Goal: Task Accomplishment & Management: Manage account settings

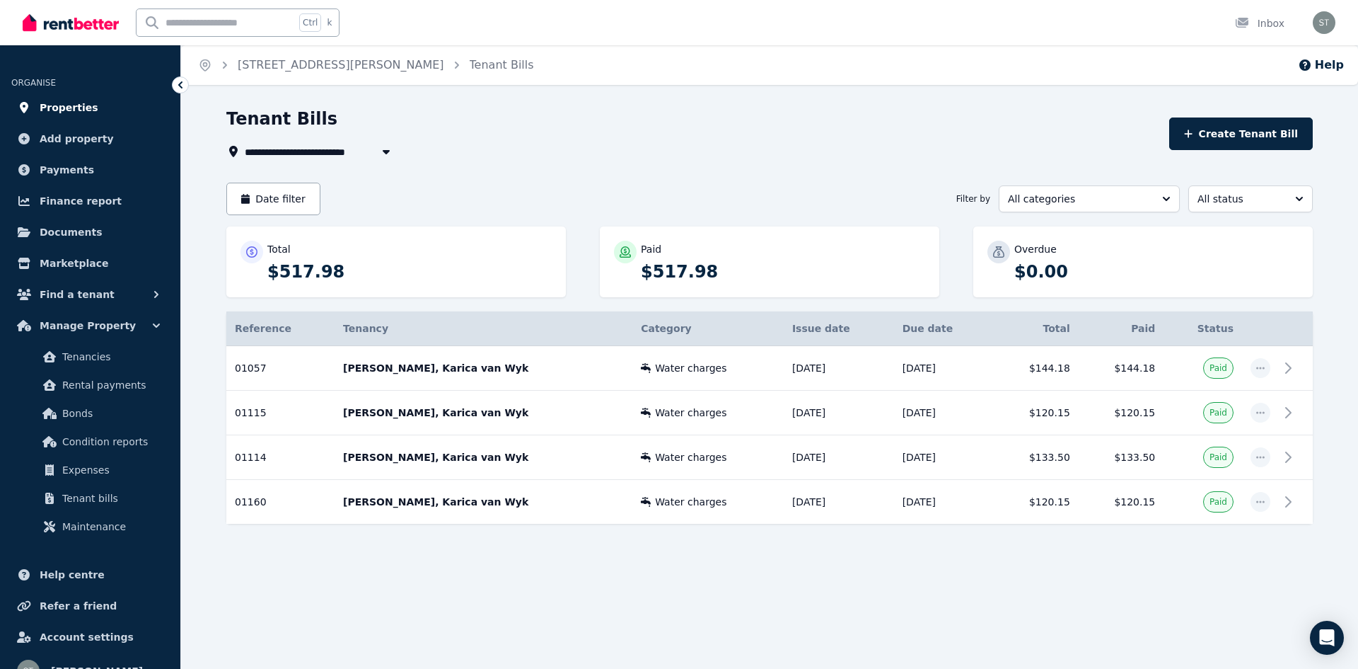
click at [81, 110] on span "Properties" at bounding box center [69, 107] width 59 height 17
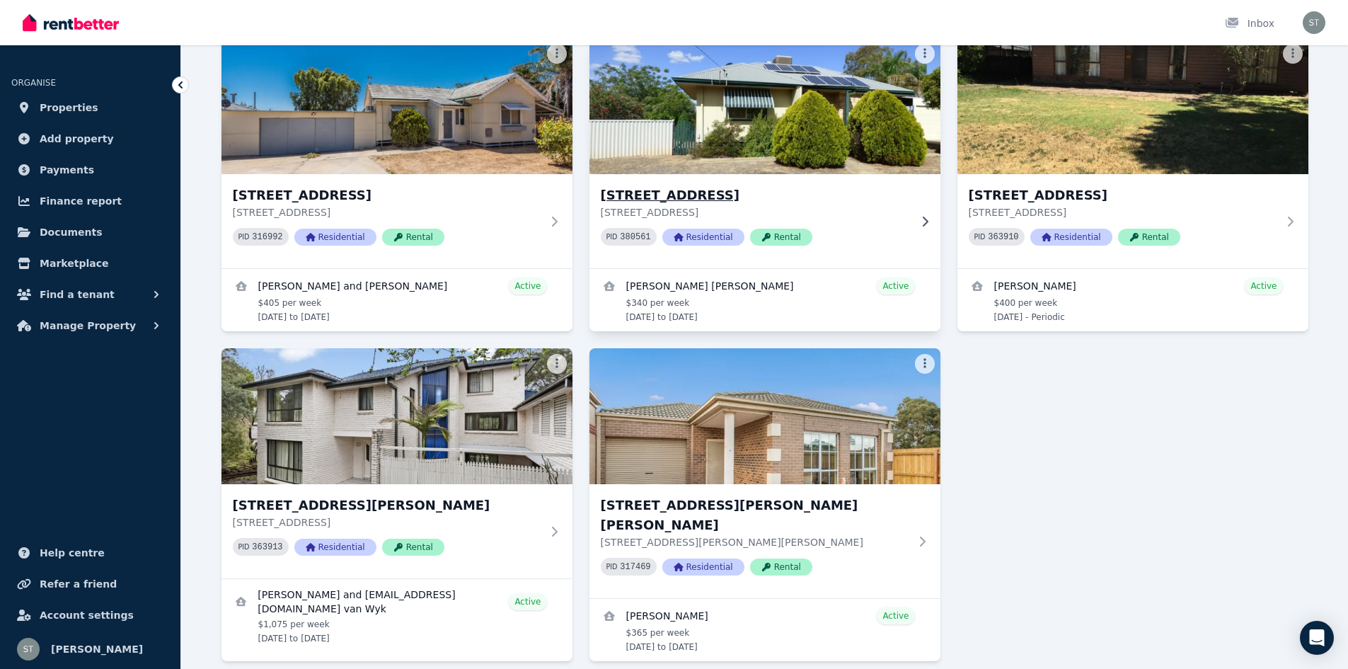
scroll to position [152, 0]
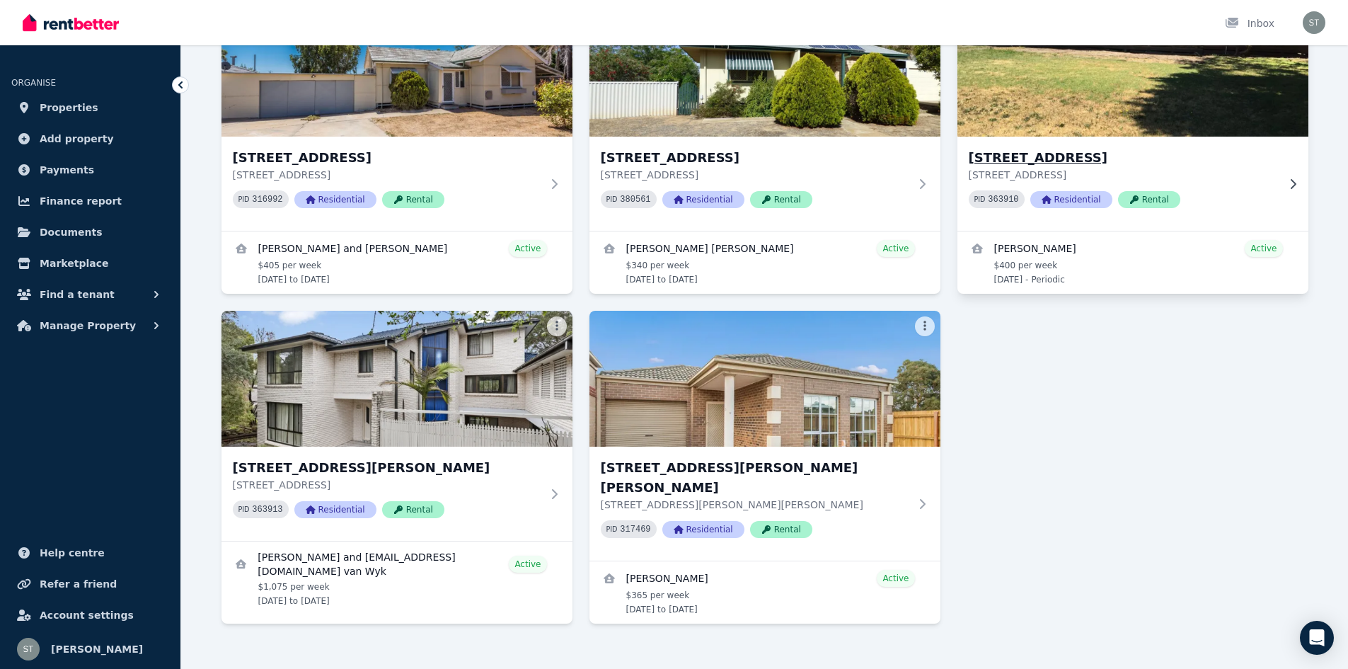
click at [1097, 161] on h3 "[STREET_ADDRESS]" at bounding box center [1122, 158] width 308 height 20
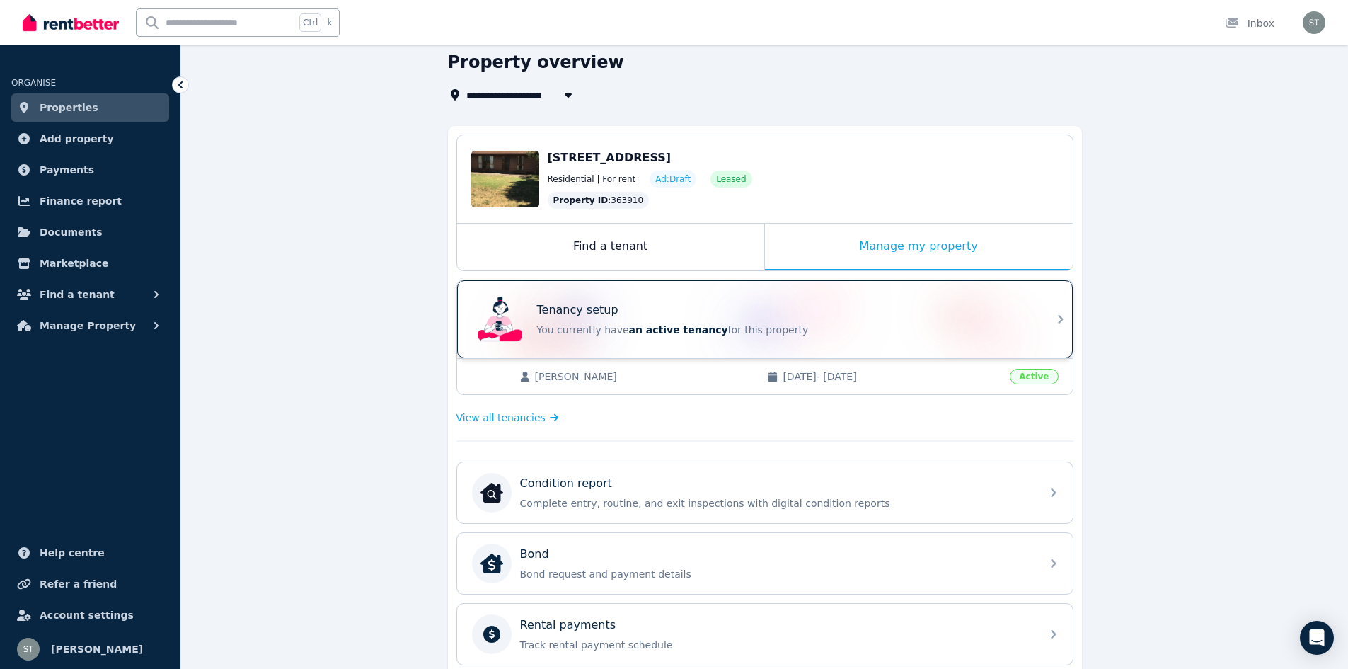
scroll to position [57, 0]
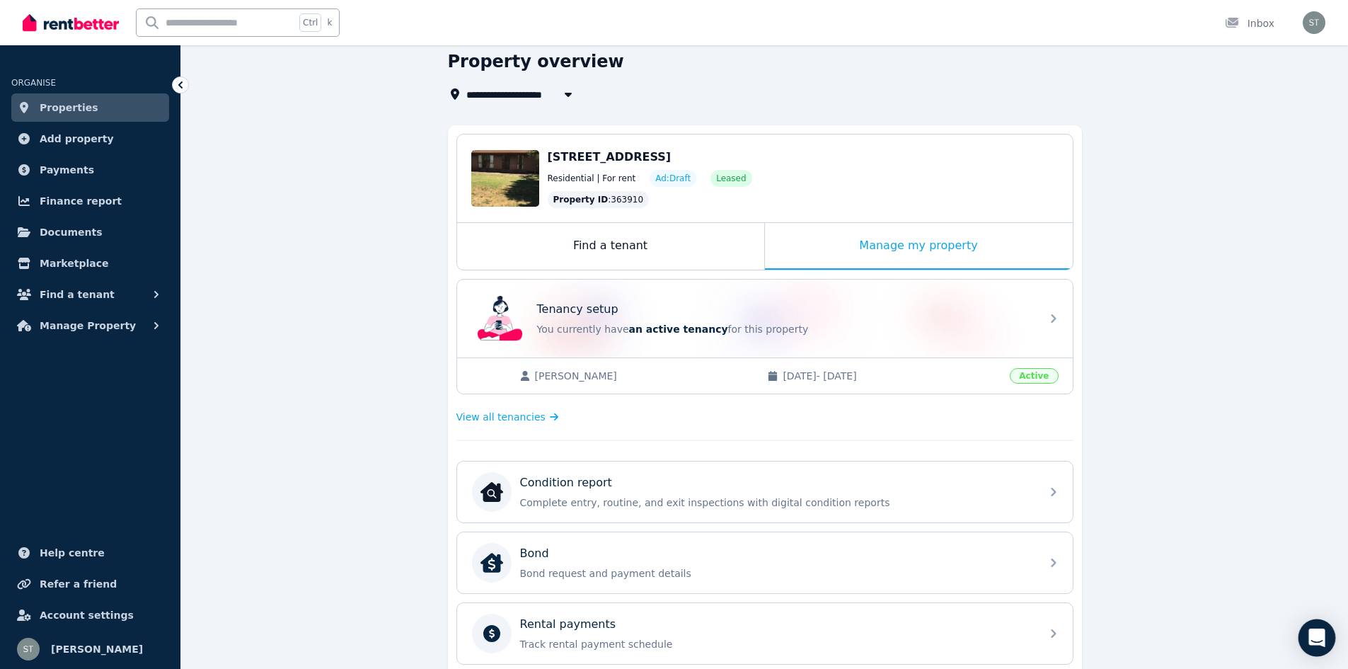
click at [1334, 611] on body "**********" at bounding box center [674, 277] width 1348 height 669
click at [1315, 634] on icon "Open Intercom Messenger" at bounding box center [1316, 637] width 16 height 18
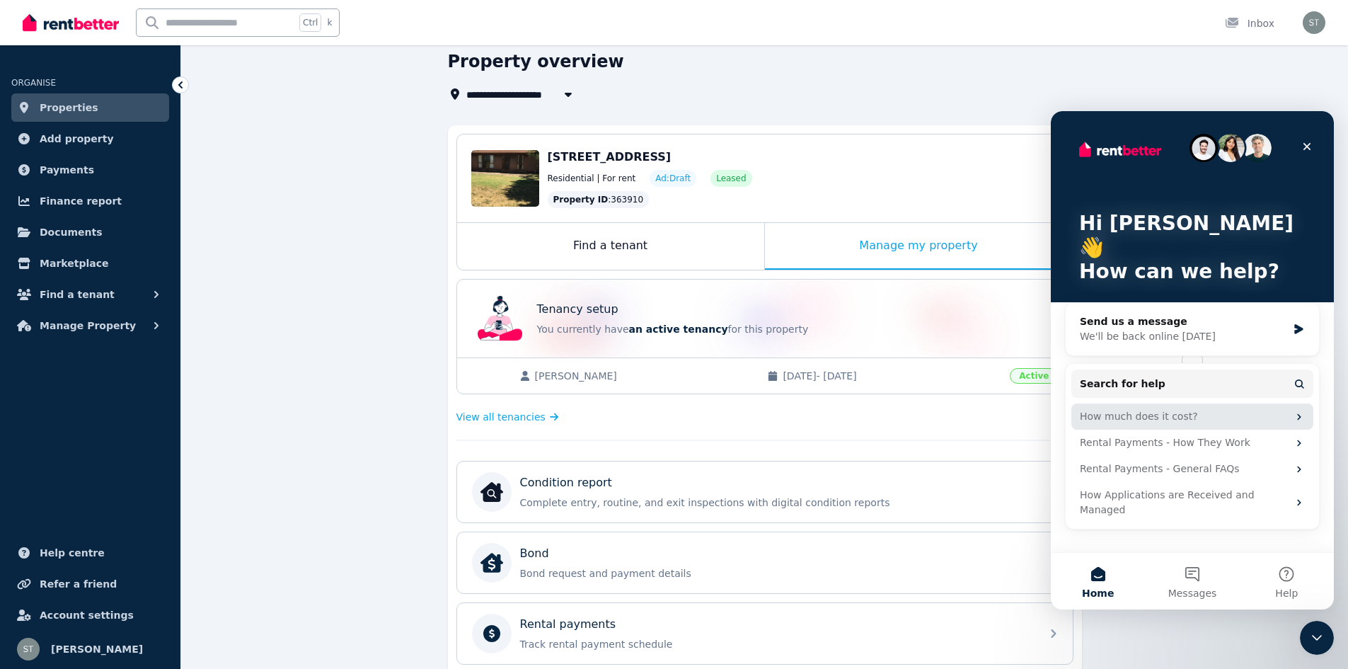
scroll to position [0, 0]
click at [1185, 592] on span "Messages" at bounding box center [1192, 593] width 49 height 10
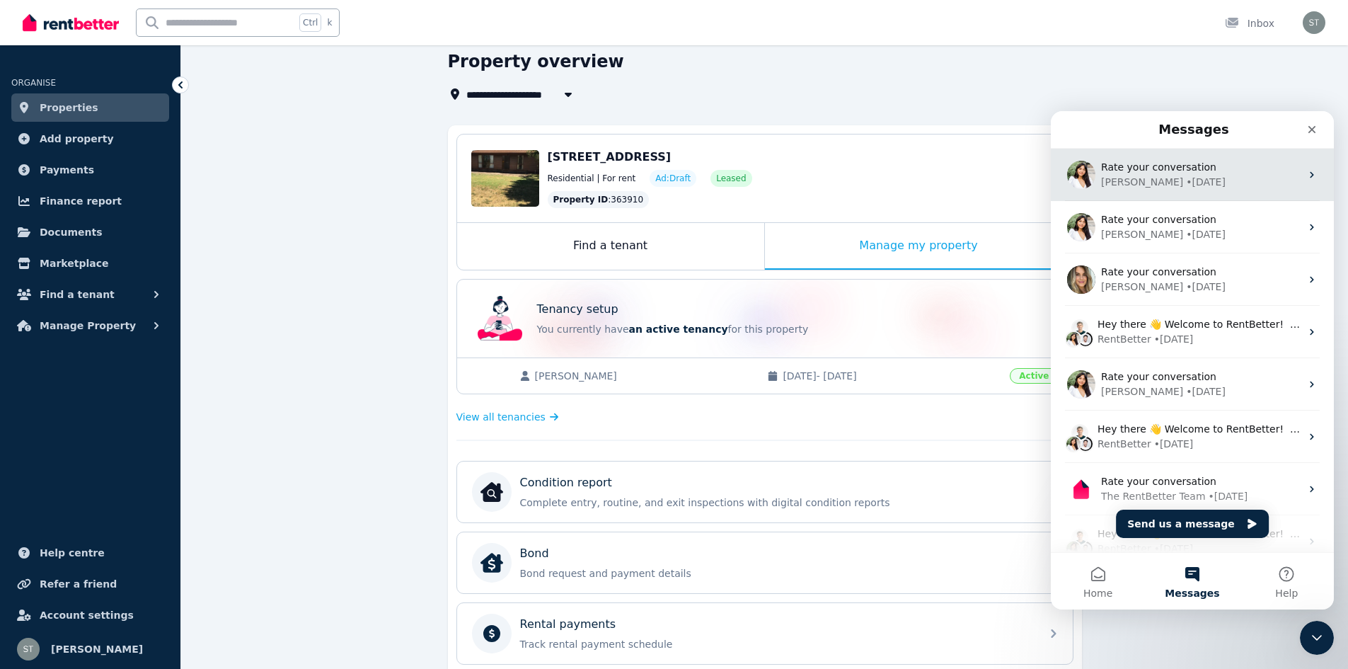
click at [1250, 183] on div "Rochelle • 4w ago" at bounding box center [1200, 182] width 199 height 15
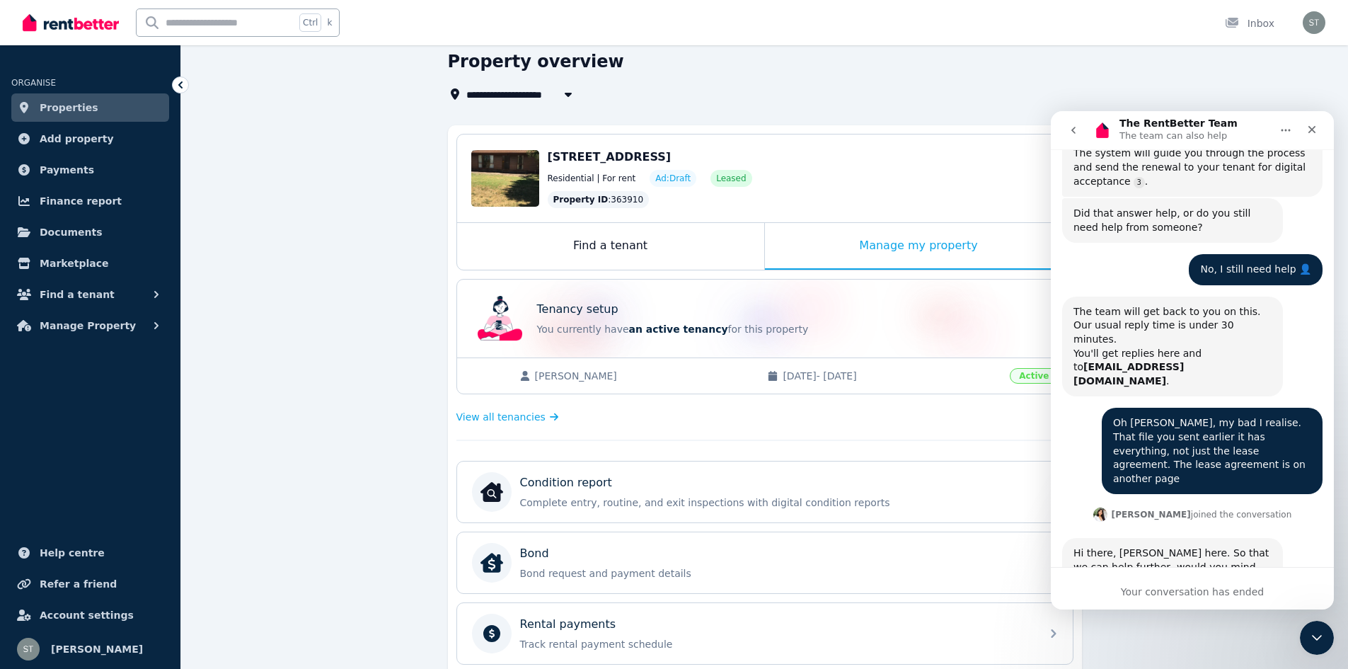
scroll to position [2110, 0]
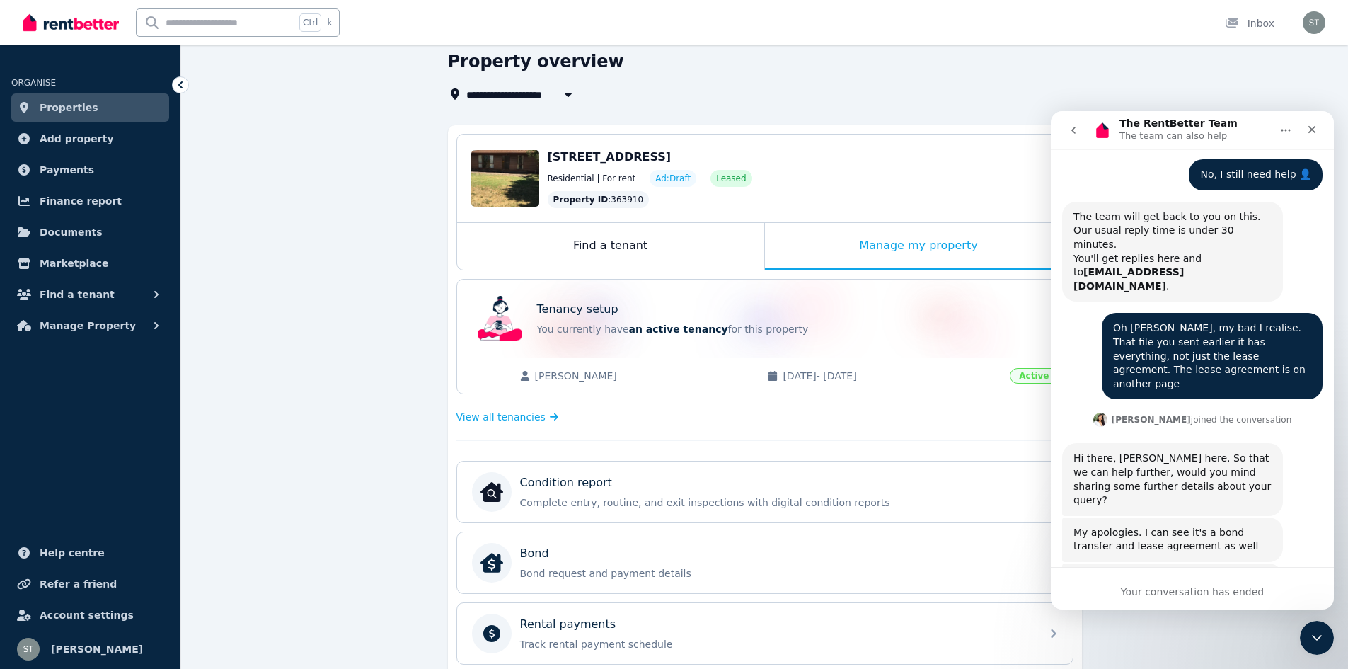
click at [1258, 594] on div "Your conversation has ended" at bounding box center [1192, 591] width 283 height 15
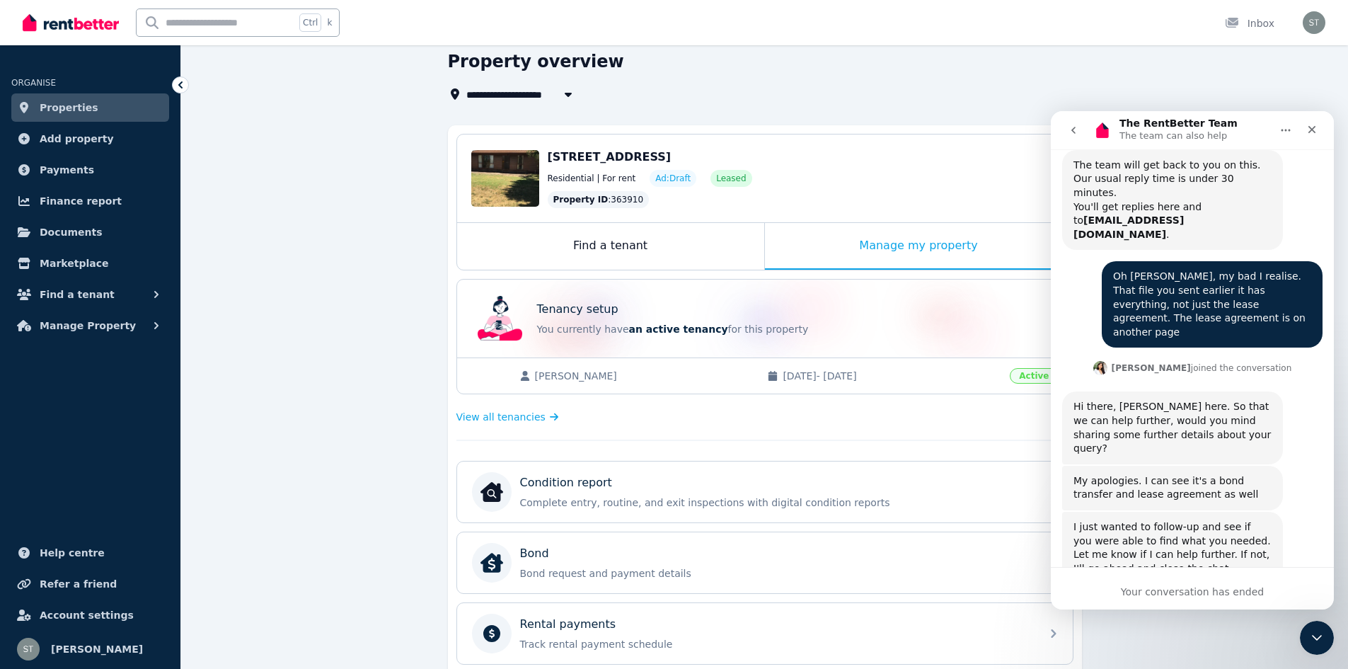
scroll to position [2175, 0]
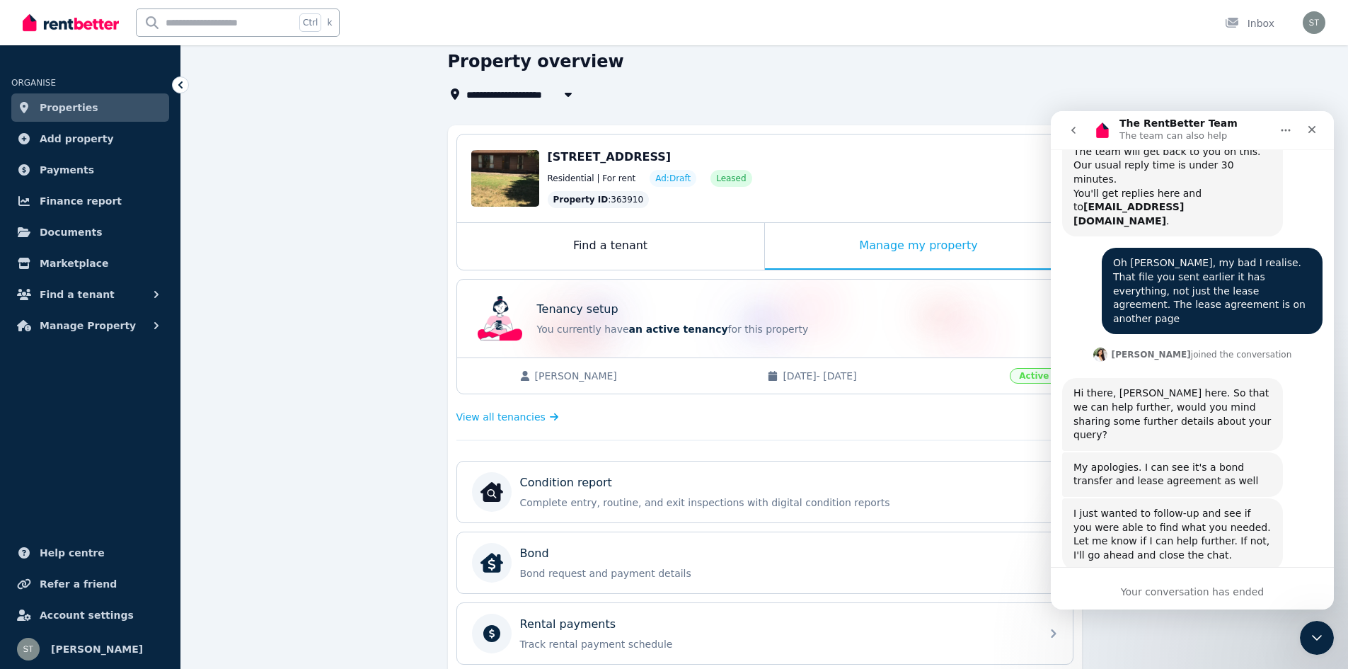
type textarea "**********"
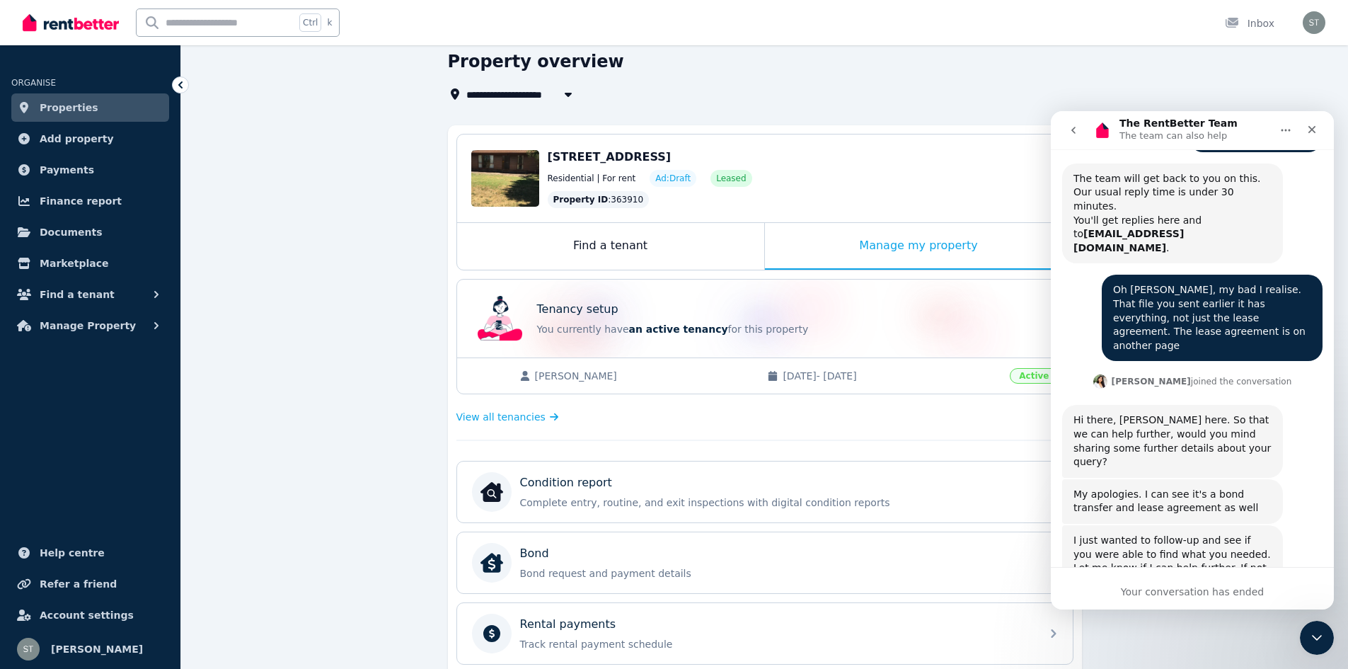
scroll to position [2157, 0]
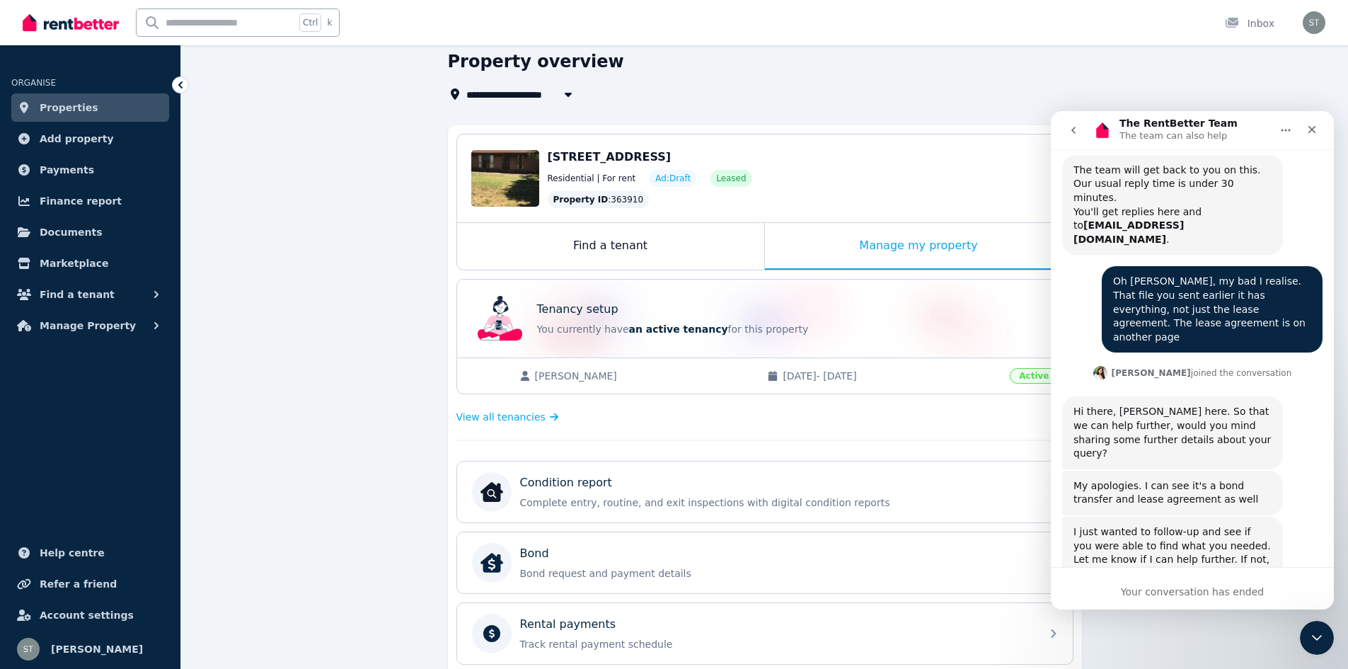
click at [1197, 568] on div "Your conversation has ended" at bounding box center [1192, 588] width 283 height 42
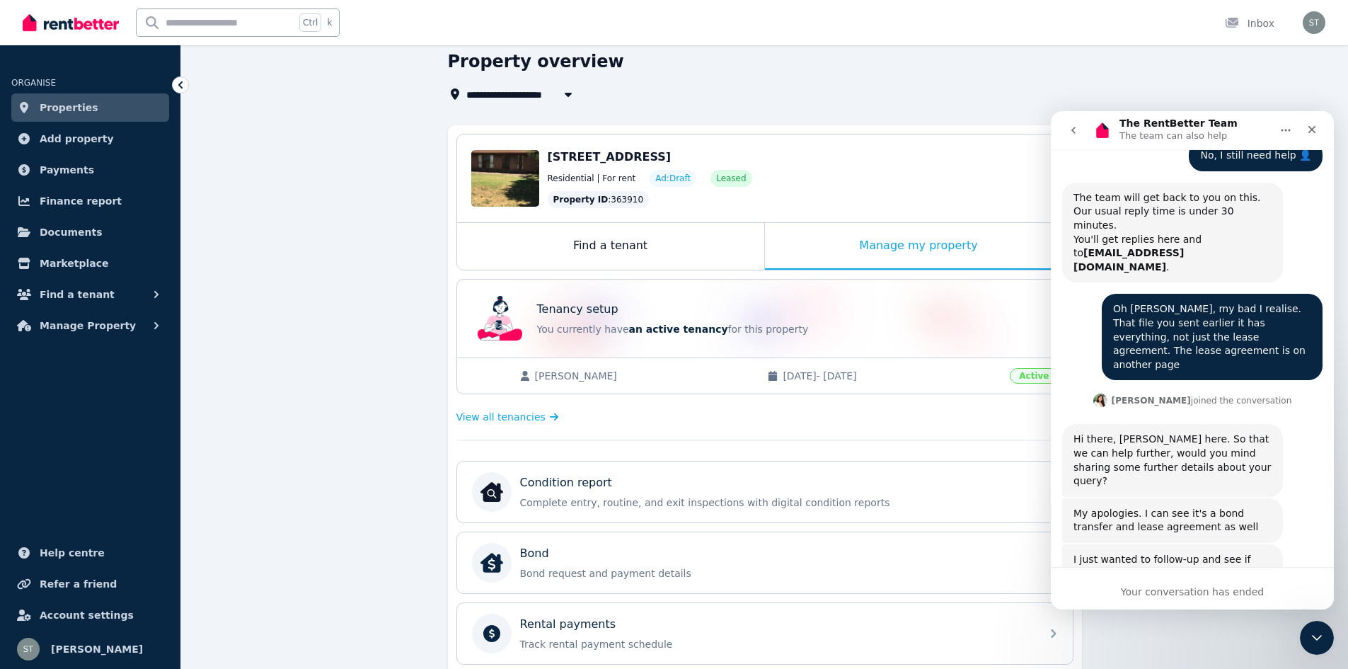
scroll to position [2129, 0]
click at [1320, 620] on div "Close Intercom Messenger" at bounding box center [1314, 635] width 34 height 34
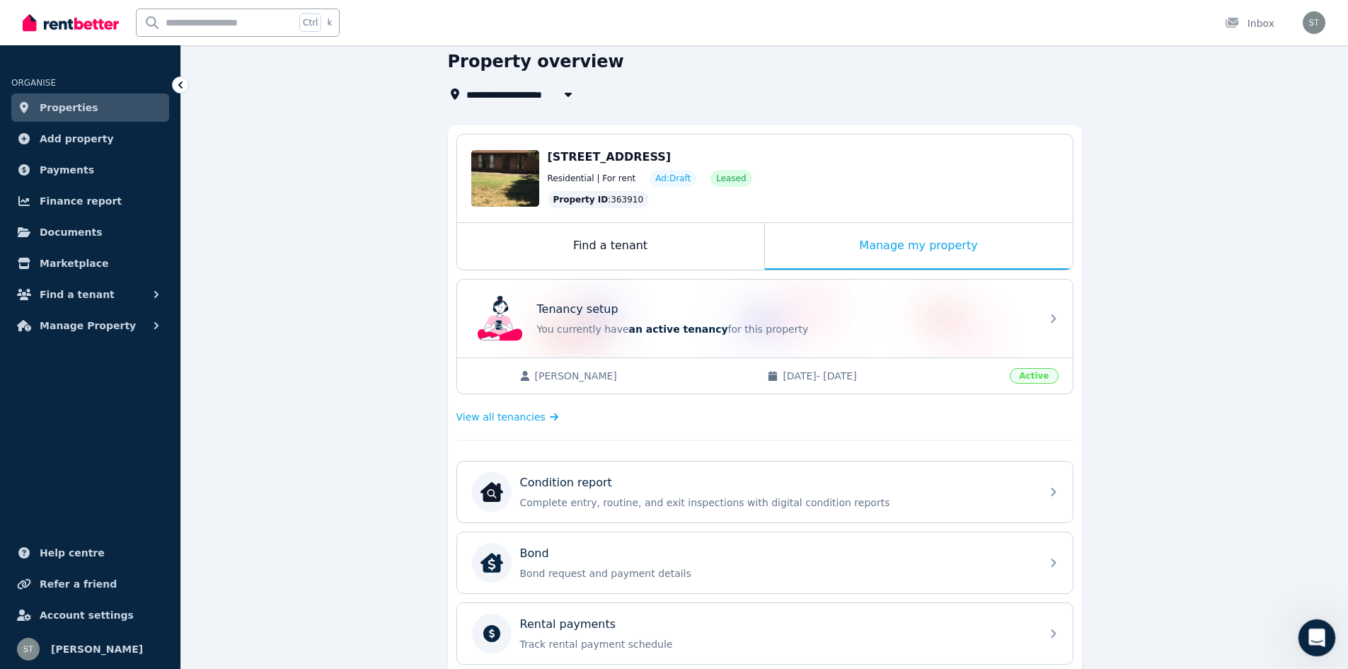
scroll to position [2025, 0]
click at [1320, 620] on div "Open Intercom Messenger" at bounding box center [1314, 635] width 47 height 47
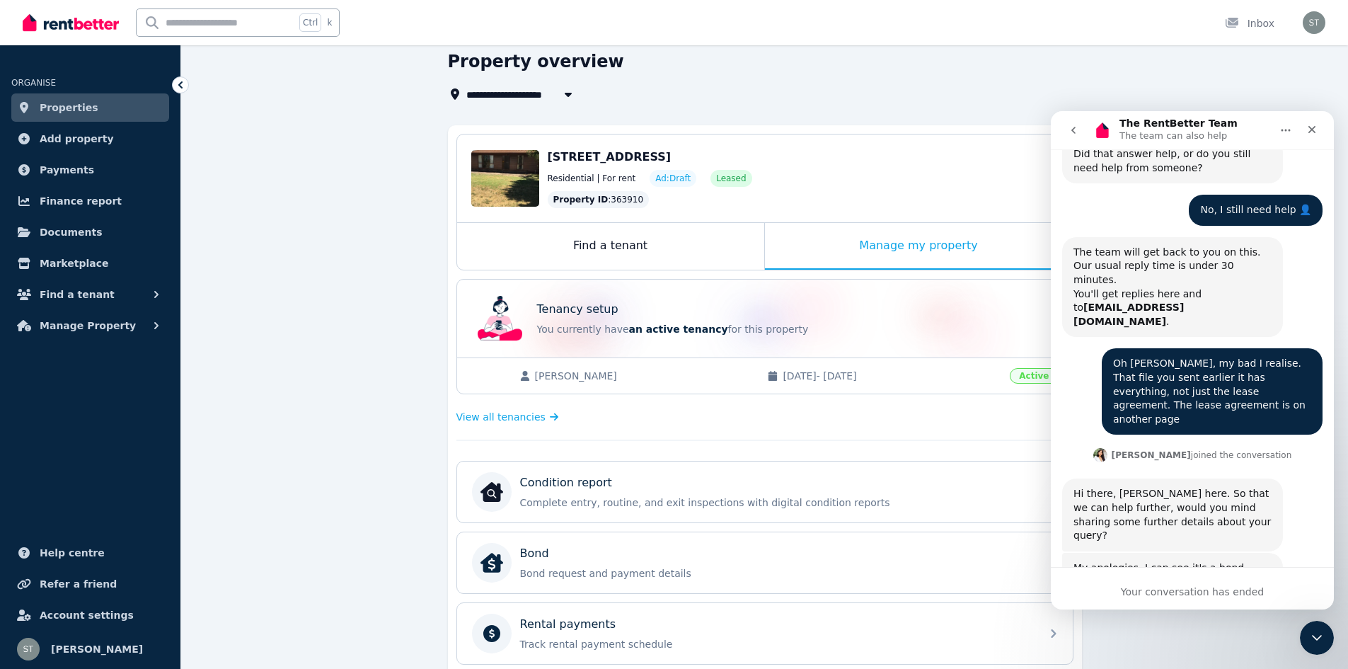
scroll to position [2157, 0]
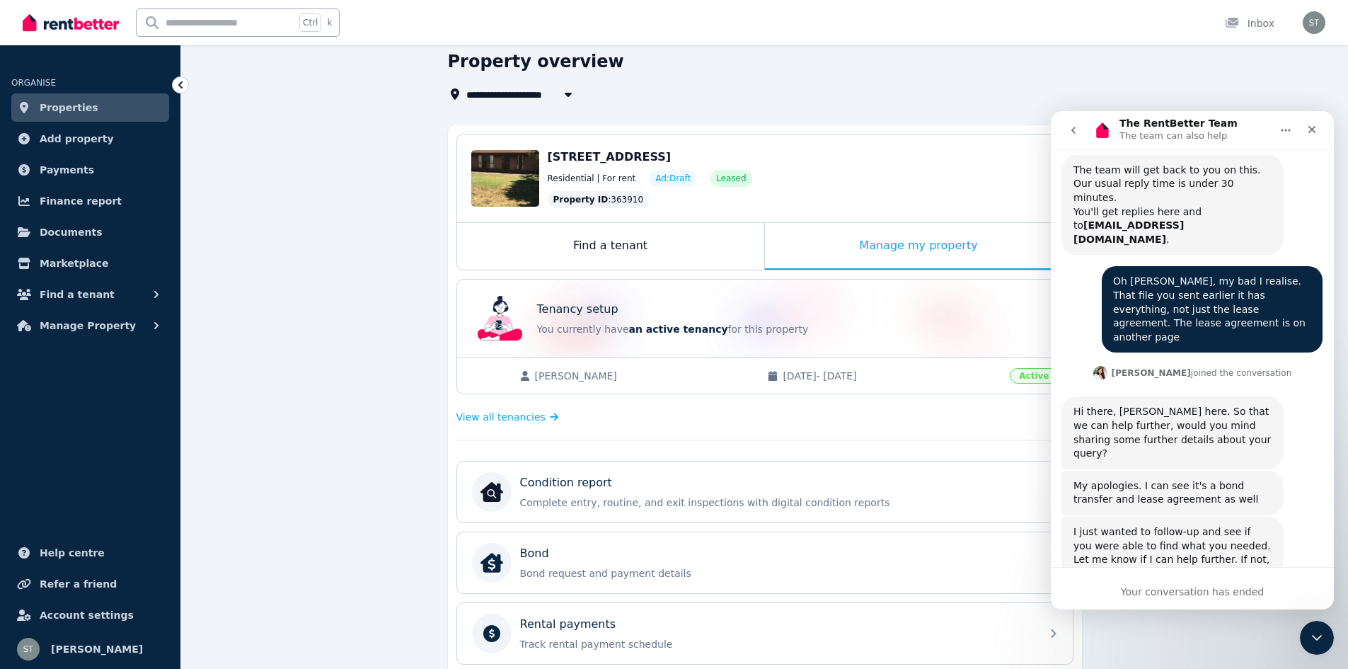
click at [1063, 131] on button "go back" at bounding box center [1073, 130] width 27 height 27
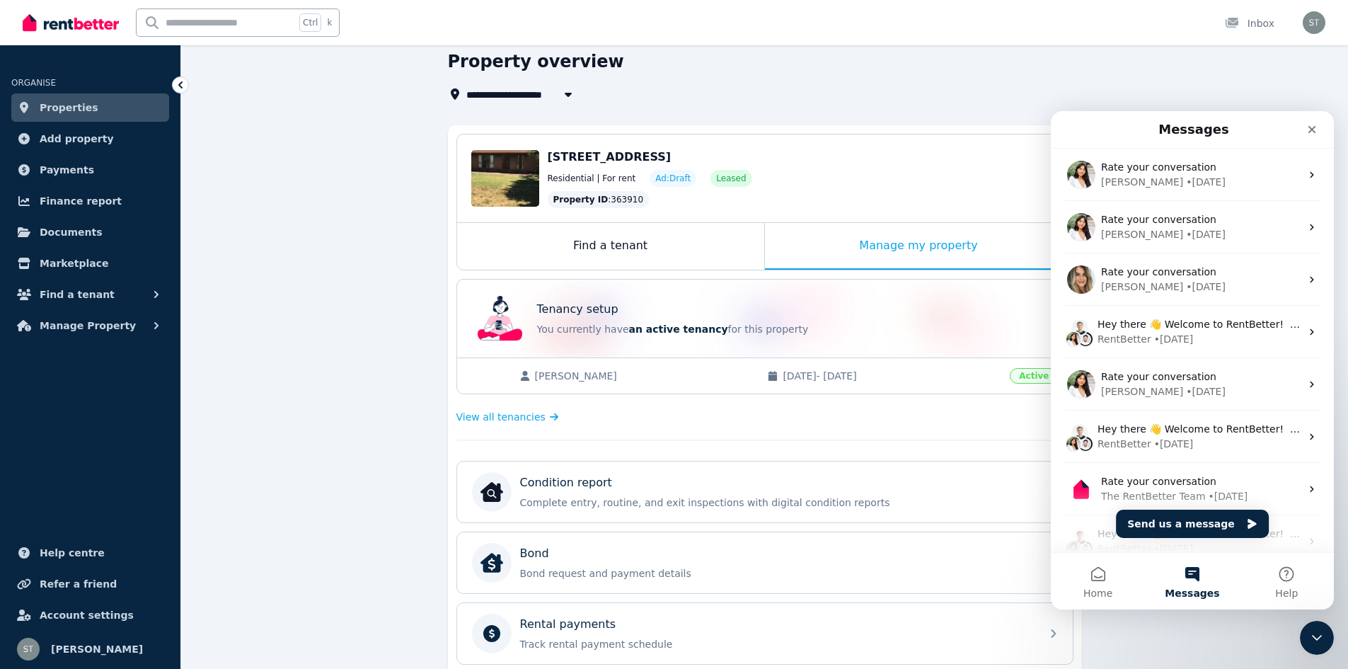
scroll to position [0, 0]
click at [1172, 519] on button "Send us a message" at bounding box center [1192, 523] width 153 height 28
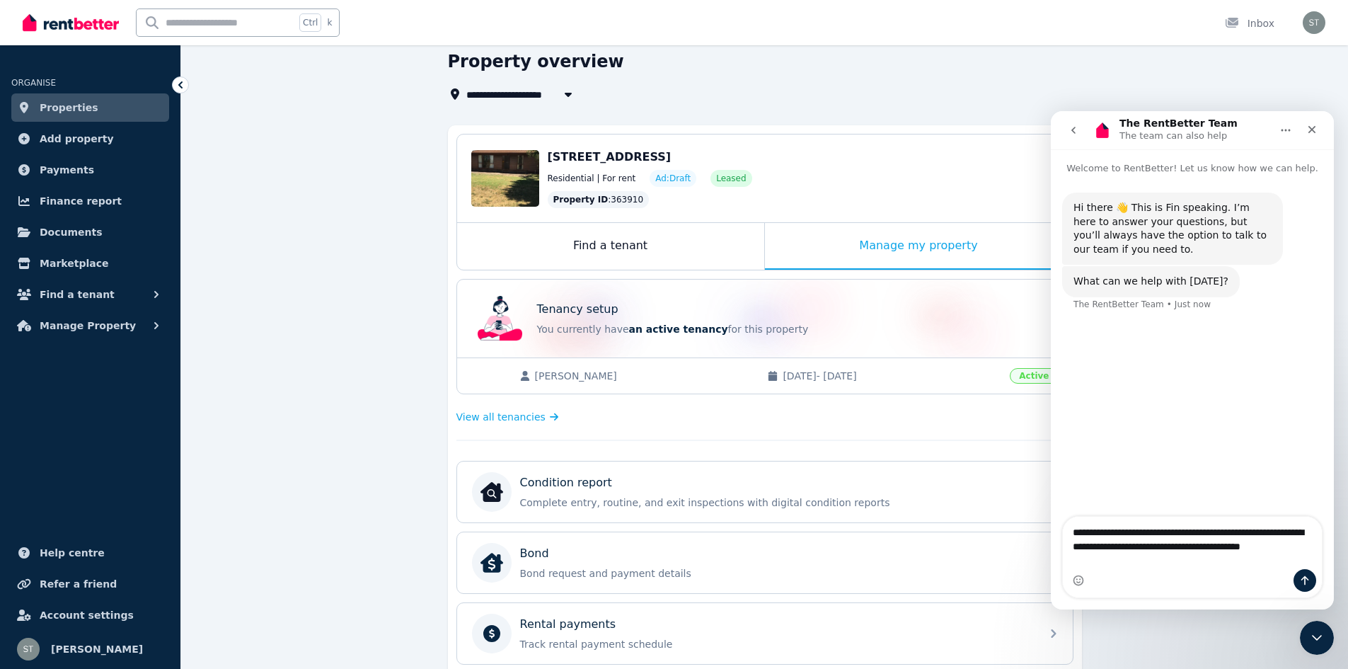
type textarea "**********"
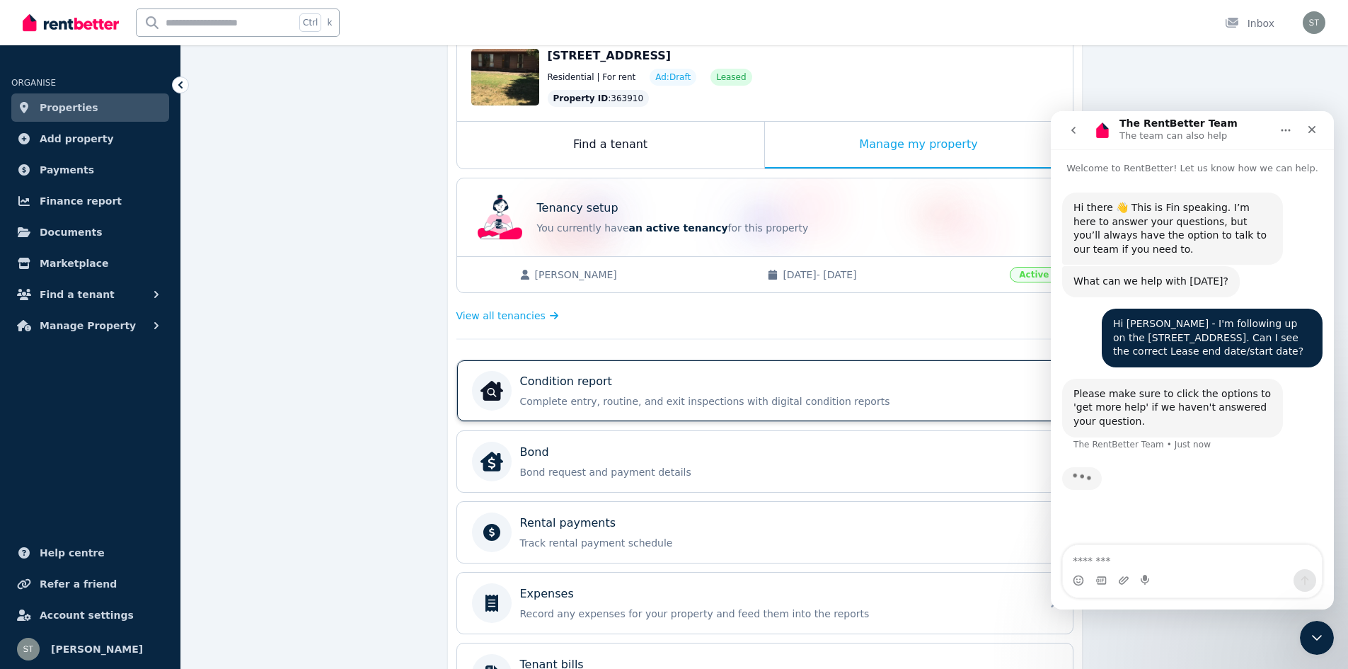
scroll to position [160, 0]
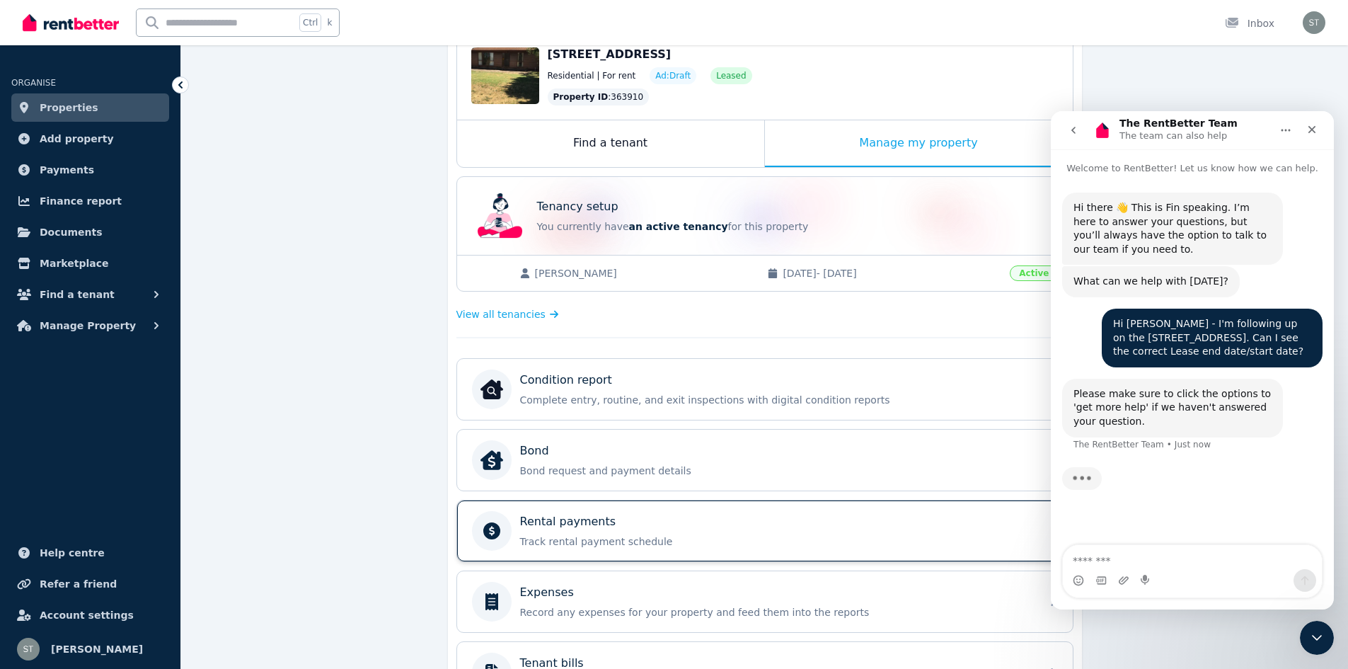
click at [533, 511] on div "Rental payments Track rental payment schedule" at bounding box center [752, 531] width 560 height 40
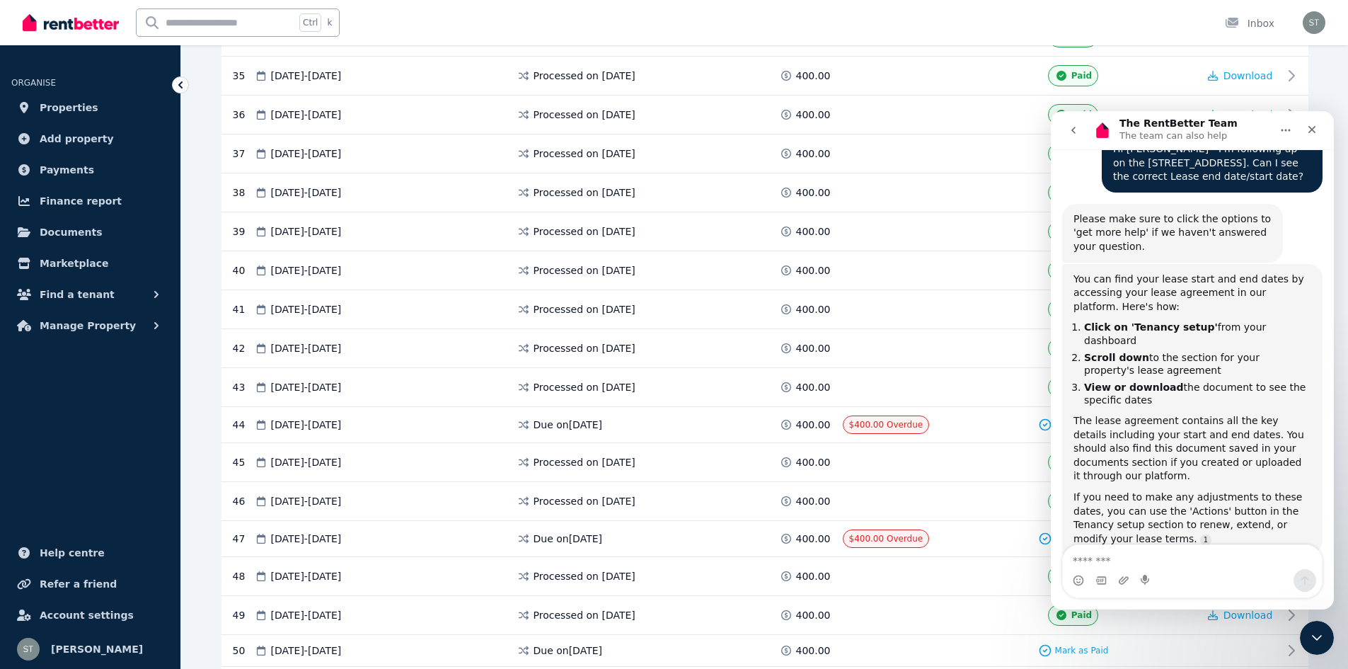
scroll to position [219, 0]
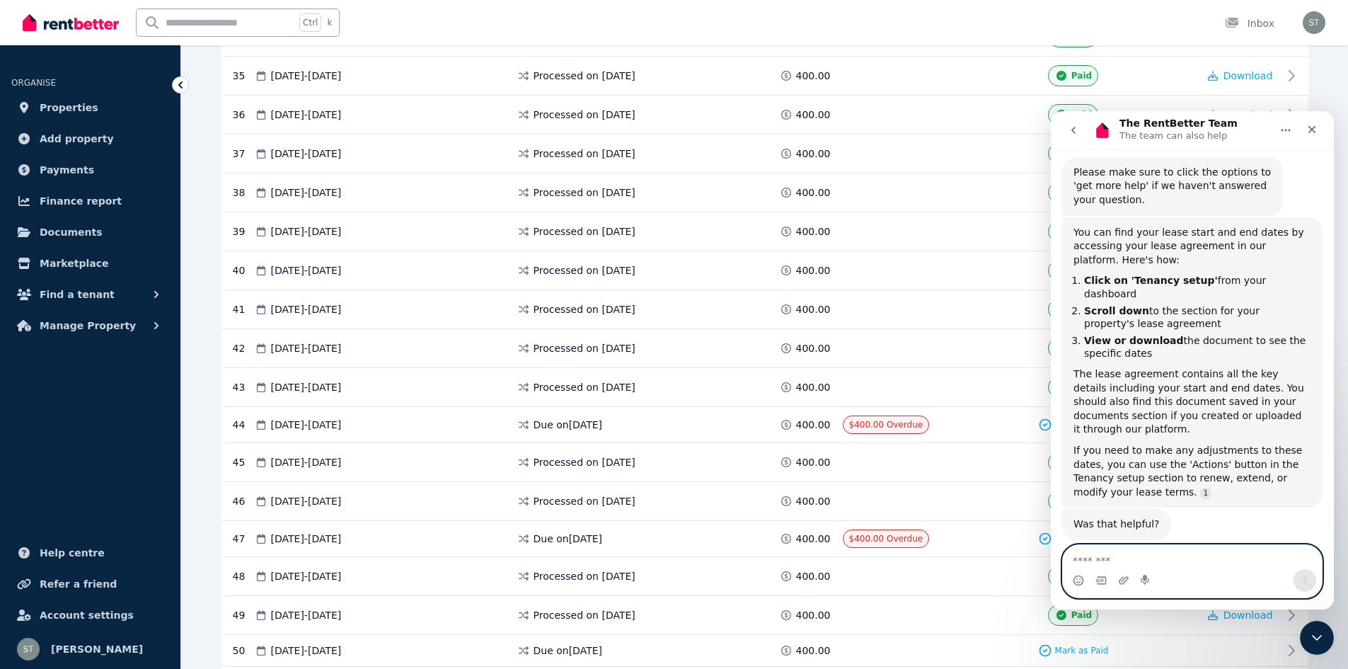
click at [1105, 557] on textarea "Message…" at bounding box center [1192, 557] width 259 height 24
type textarea "**"
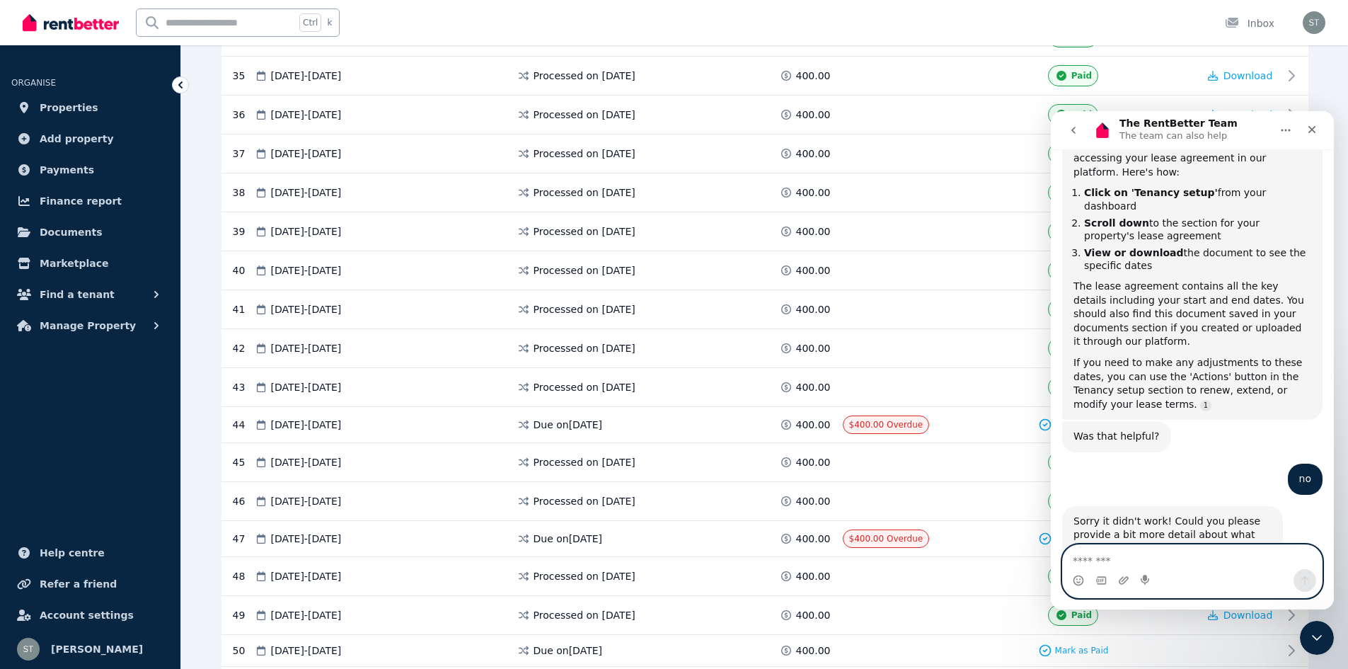
scroll to position [391, 0]
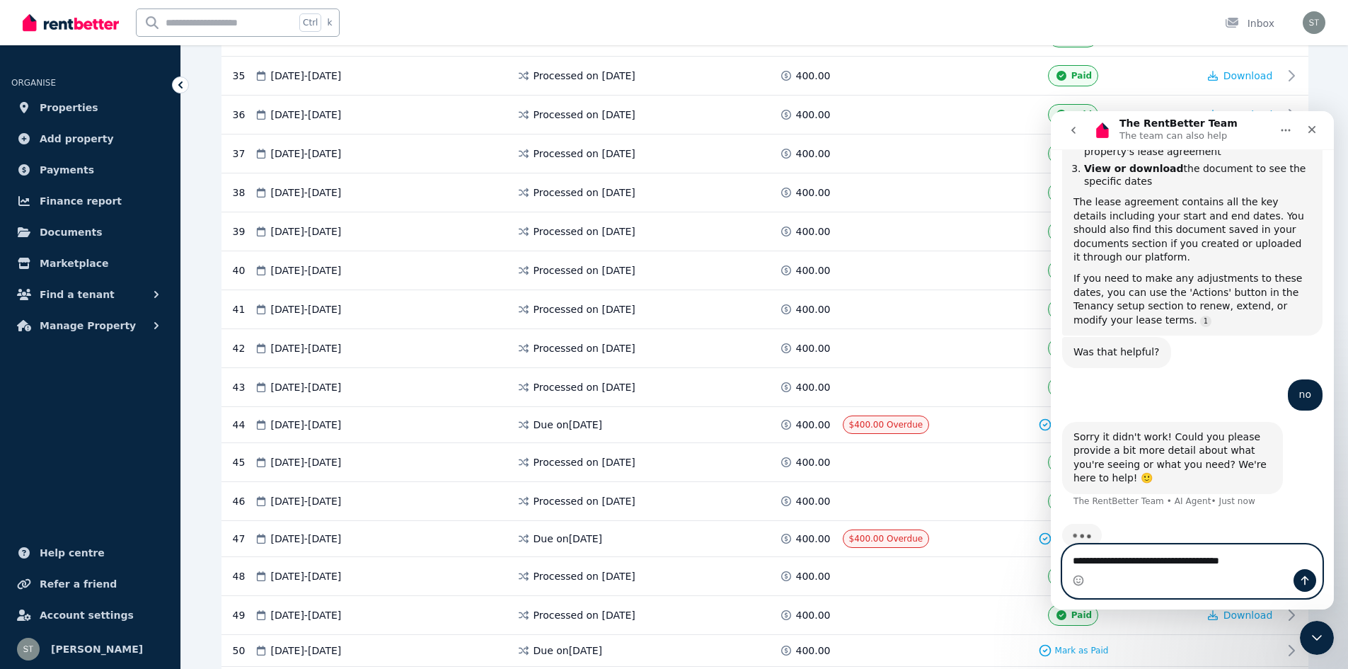
type textarea "**********"
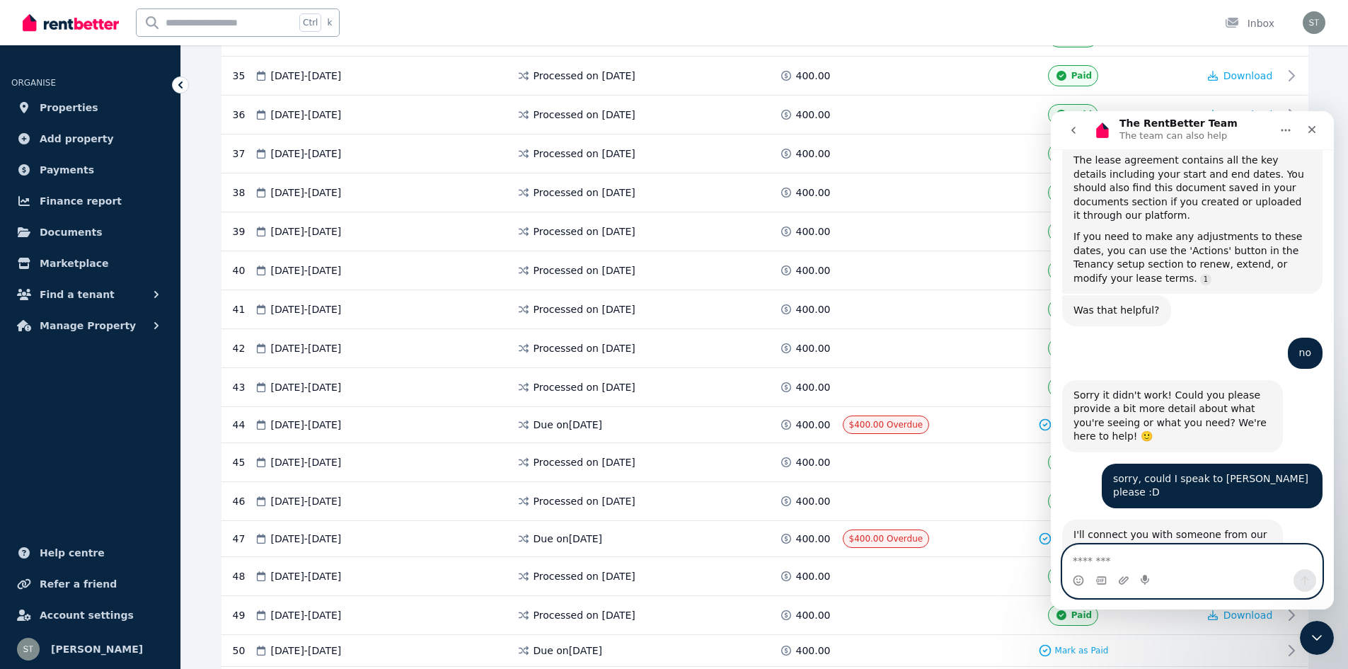
scroll to position [517, 0]
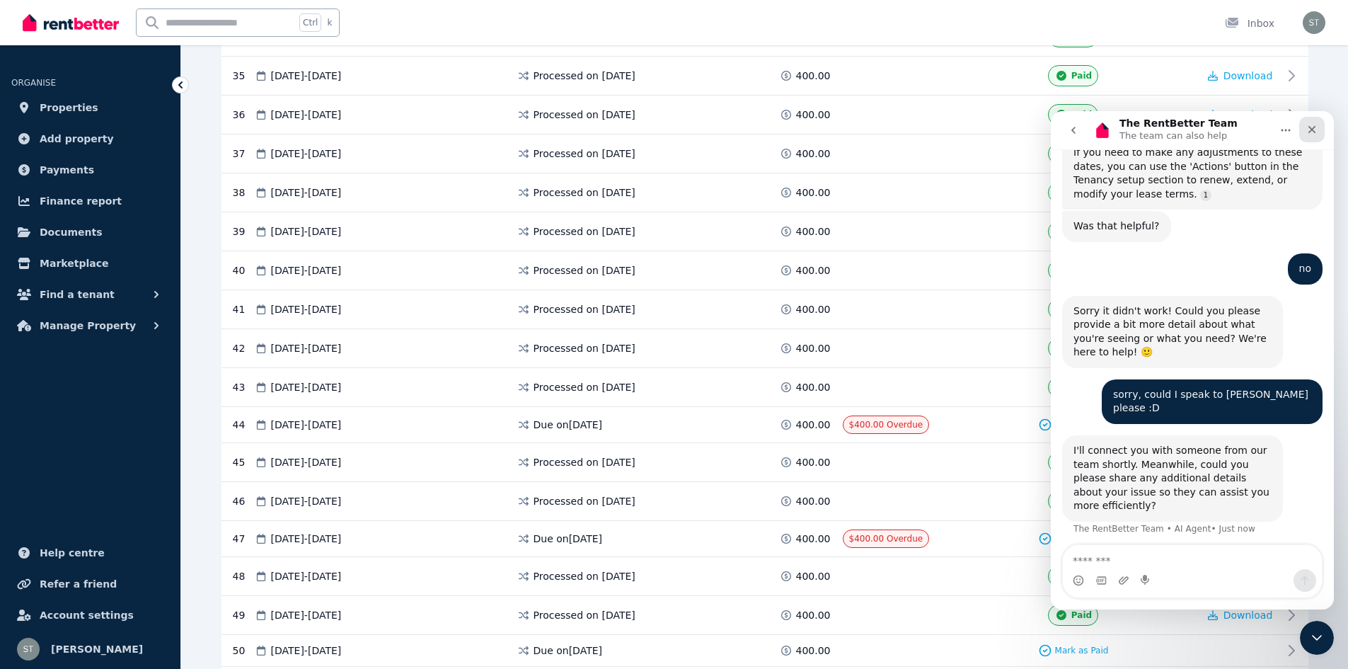
click at [1306, 132] on icon "Close" at bounding box center [1311, 129] width 11 height 11
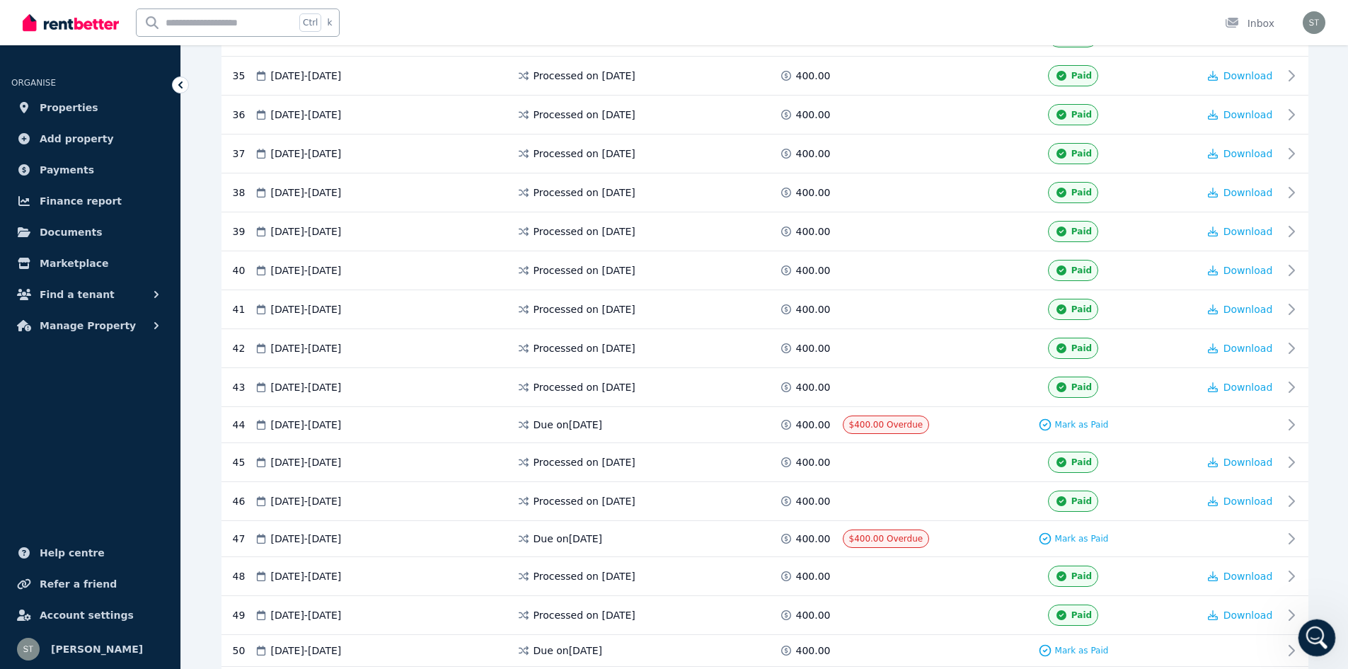
click at [1323, 623] on div "Open Intercom Messenger" at bounding box center [1314, 635] width 47 height 47
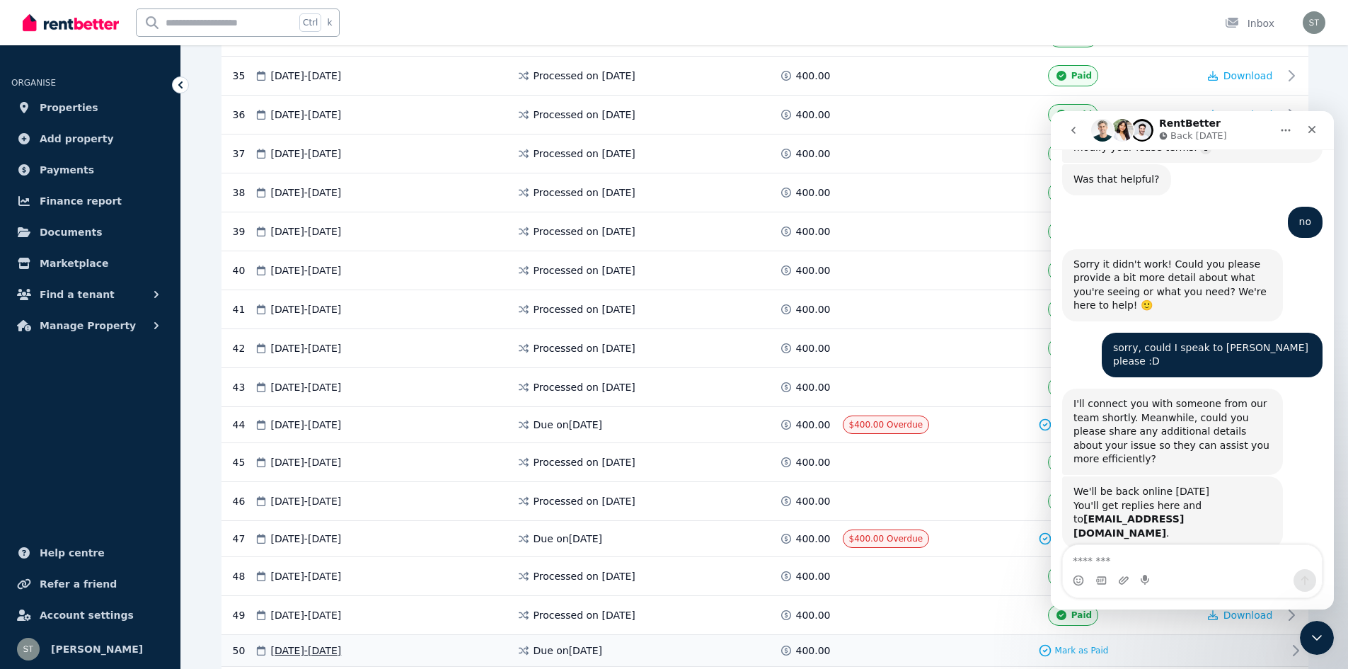
scroll to position [570, 0]
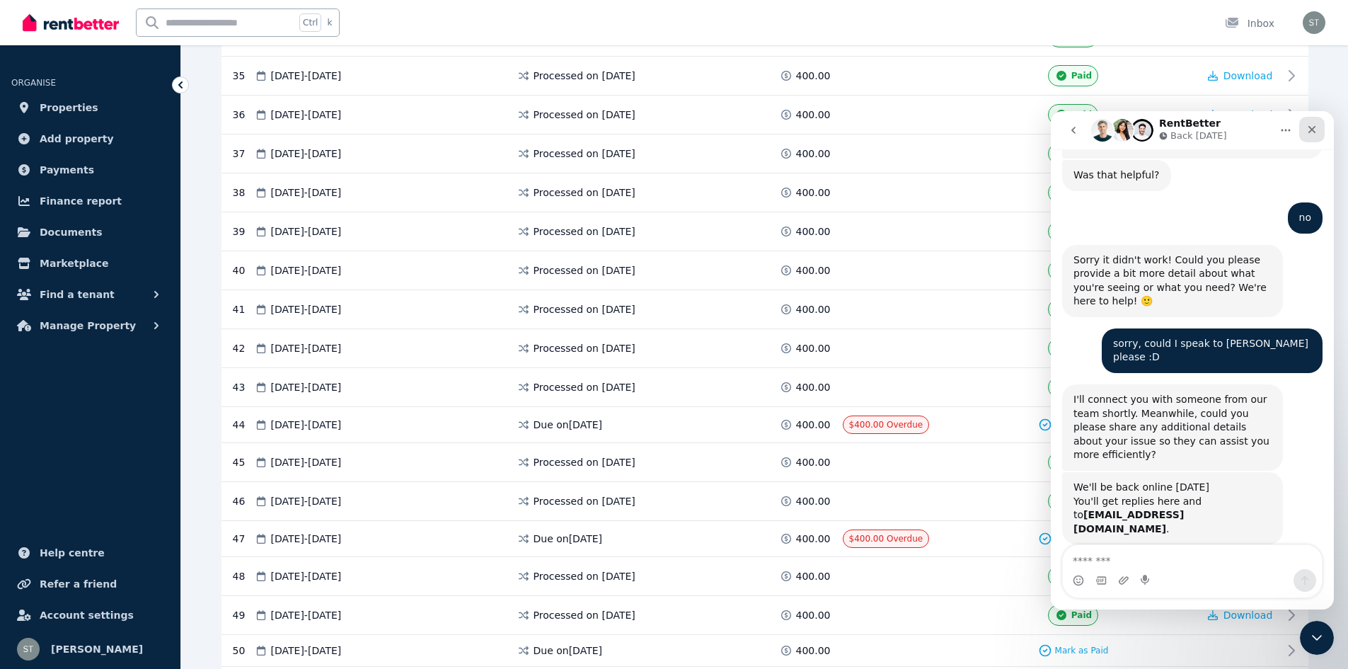
click at [1313, 127] on icon "Close" at bounding box center [1311, 129] width 11 height 11
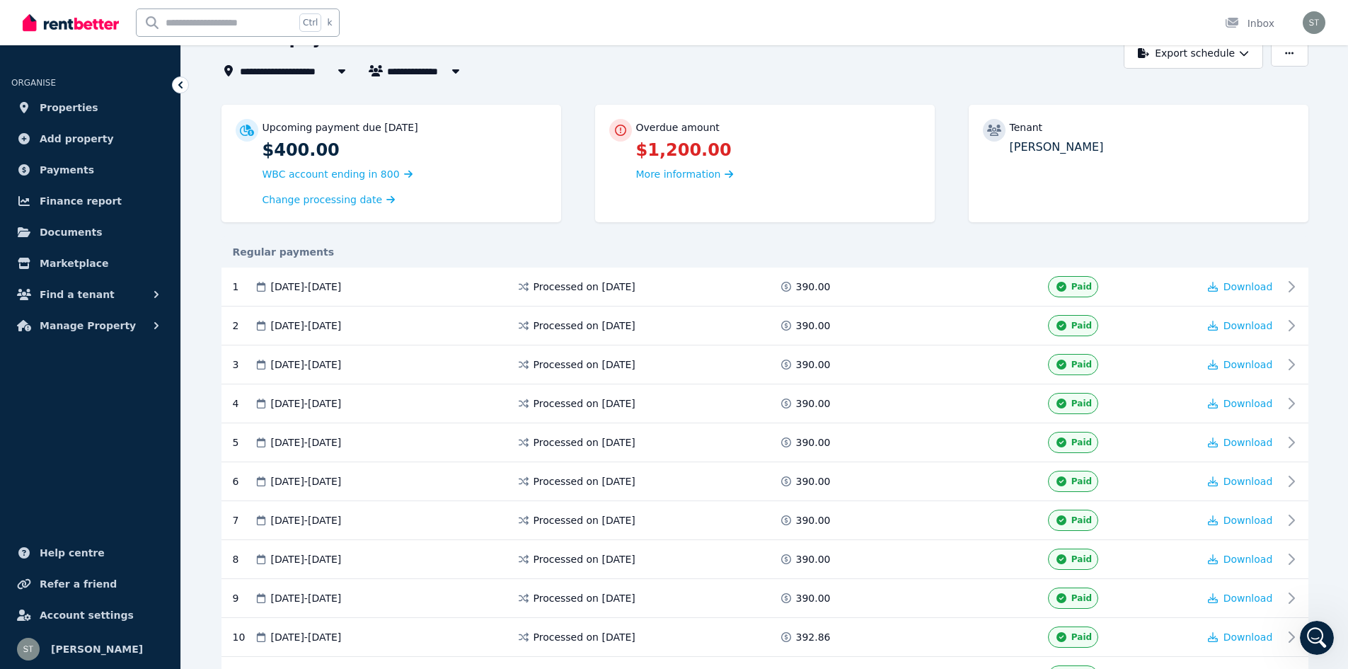
scroll to position [0, 0]
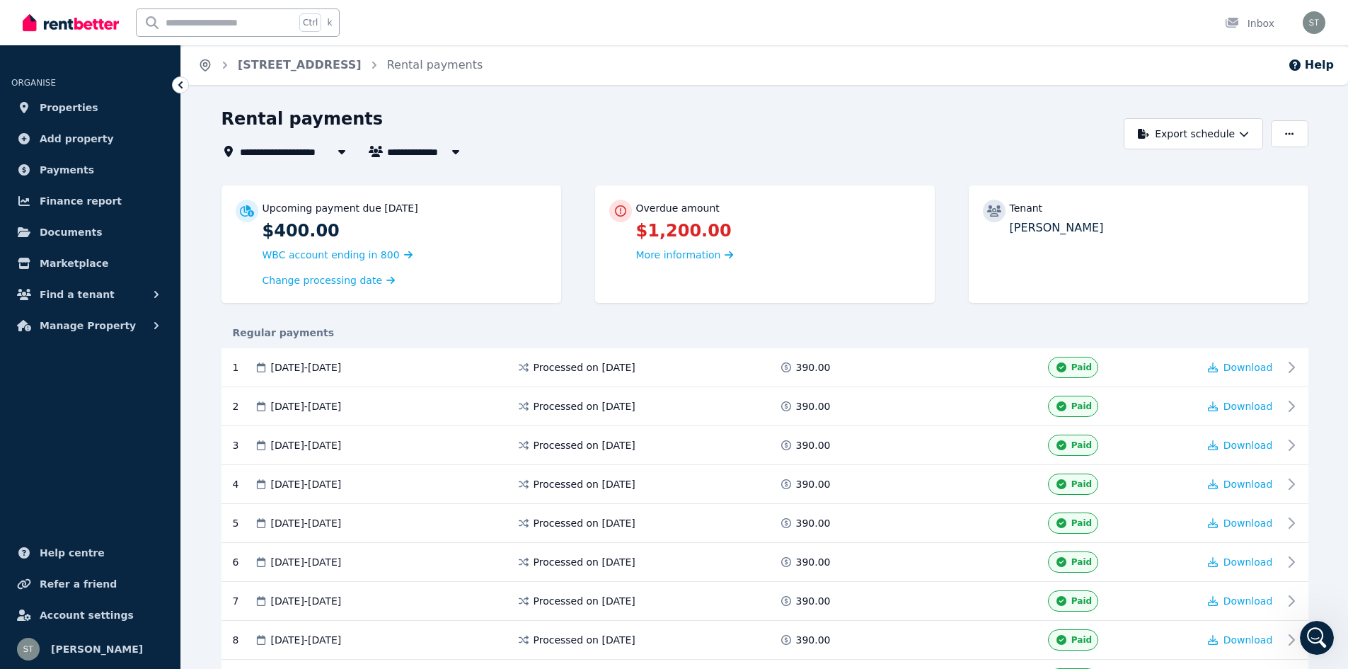
click at [211, 59] on icon "Breadcrumb" at bounding box center [205, 65] width 14 height 14
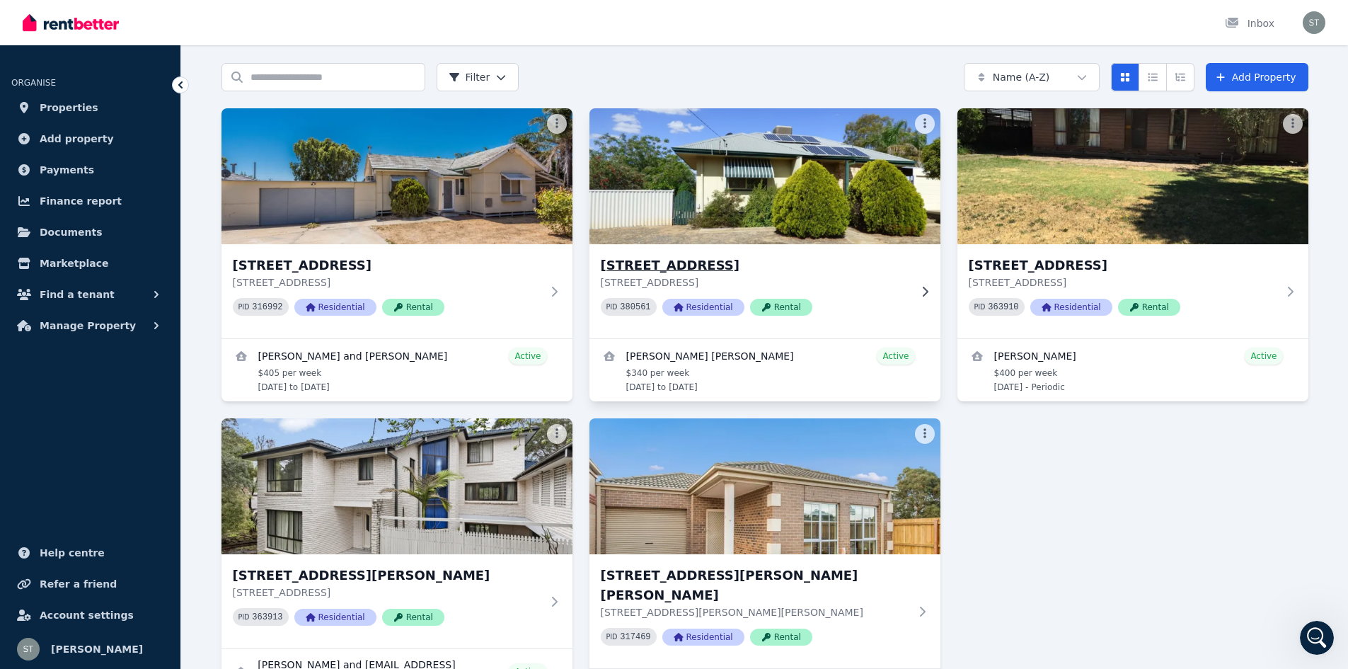
scroll to position [45, 0]
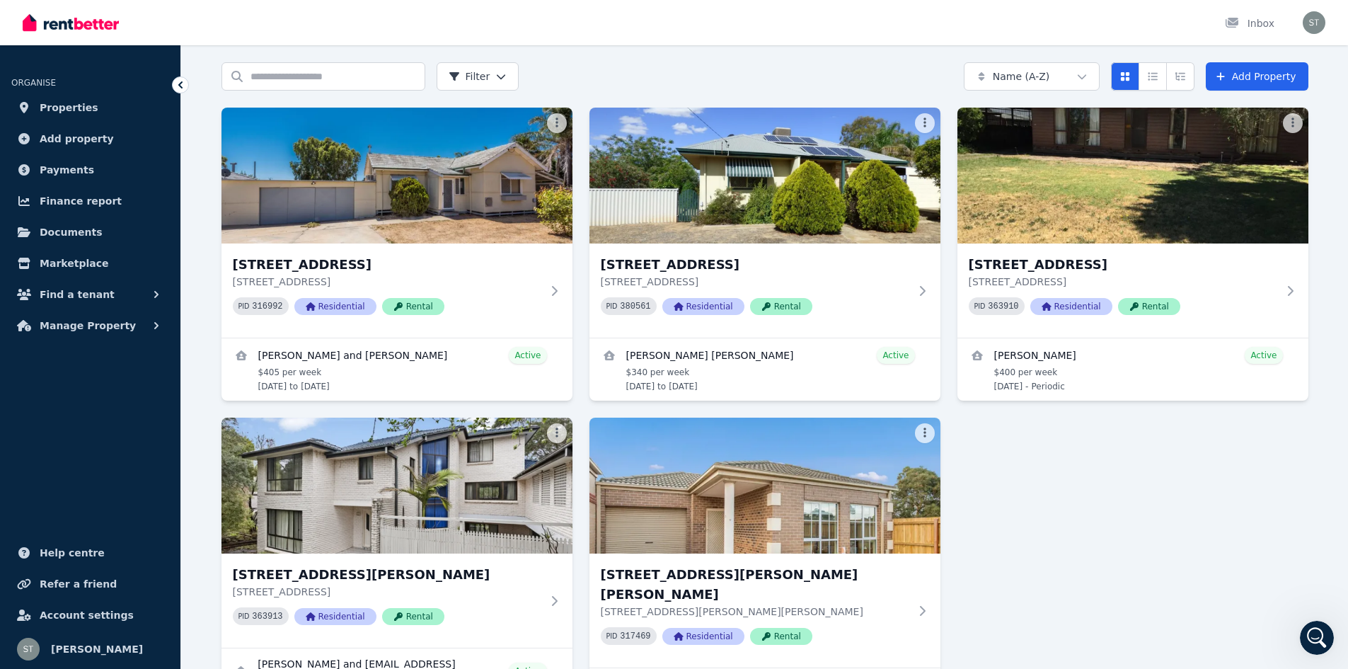
click at [86, 29] on img at bounding box center [71, 22] width 96 height 21
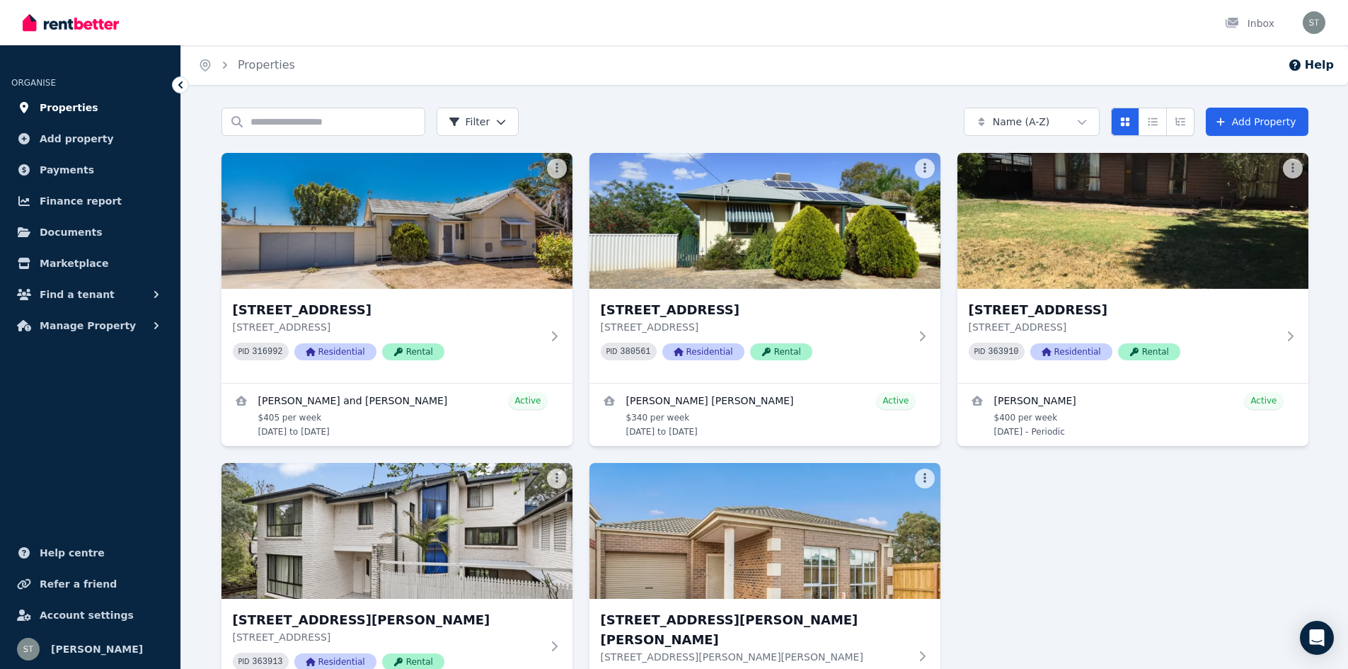
click at [113, 121] on link "Properties" at bounding box center [90, 107] width 158 height 28
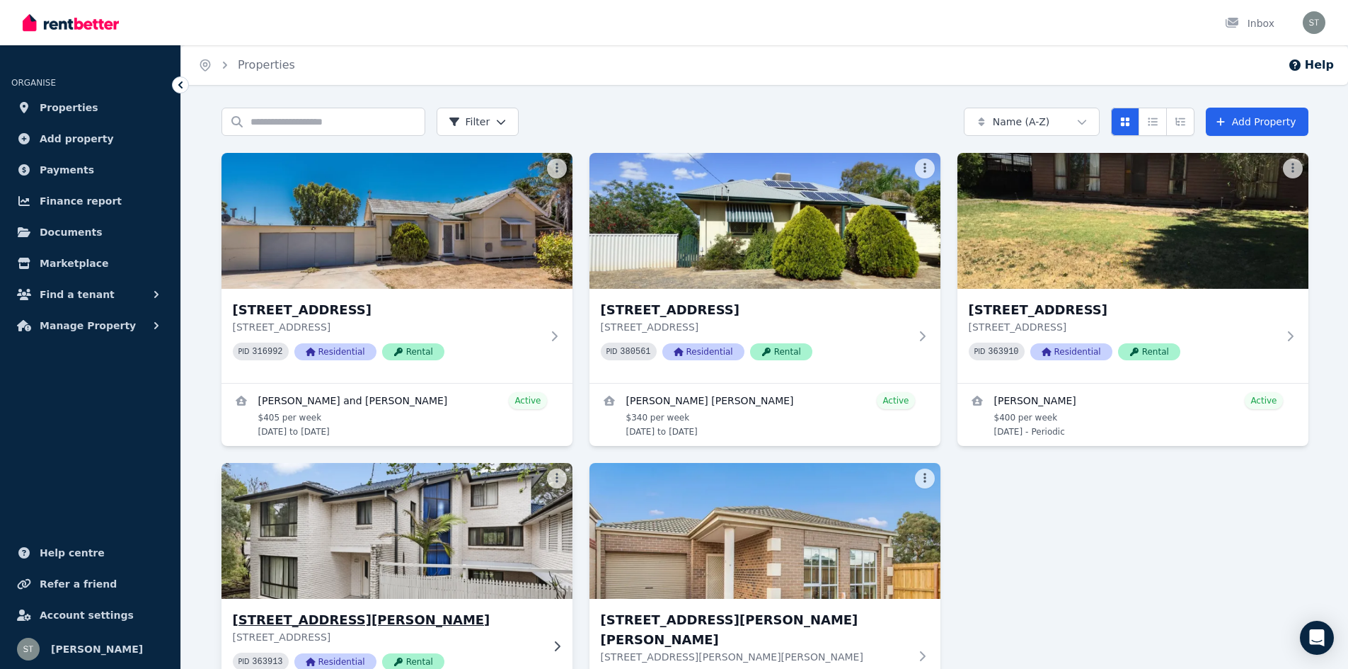
click at [355, 521] on img at bounding box center [396, 530] width 369 height 143
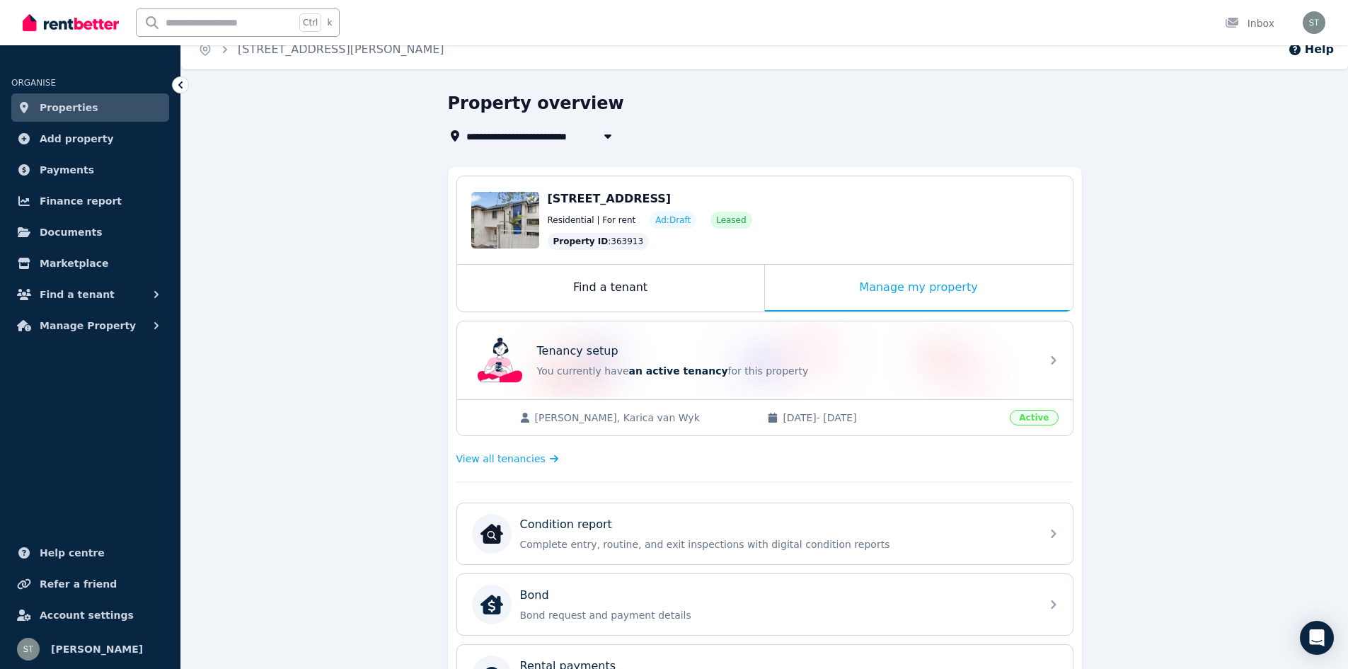
scroll to position [15, 0]
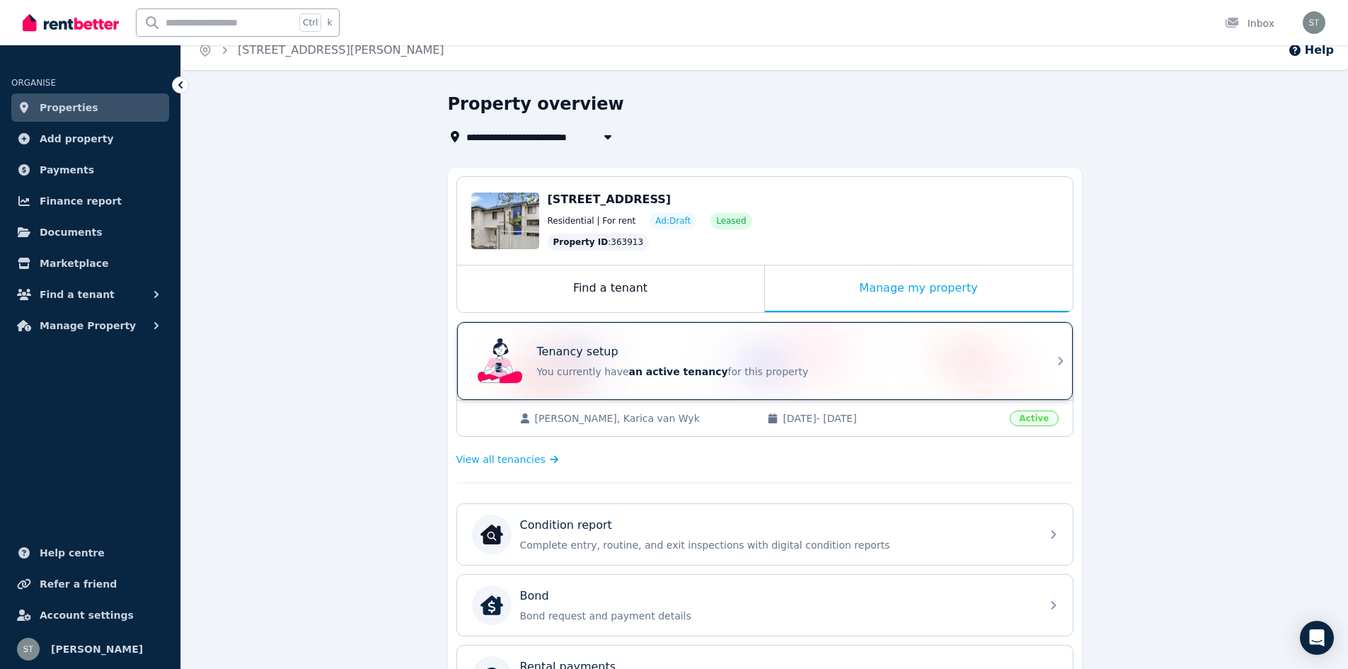
click at [762, 376] on p "You currently have an active tenancy for this property" at bounding box center [784, 371] width 495 height 14
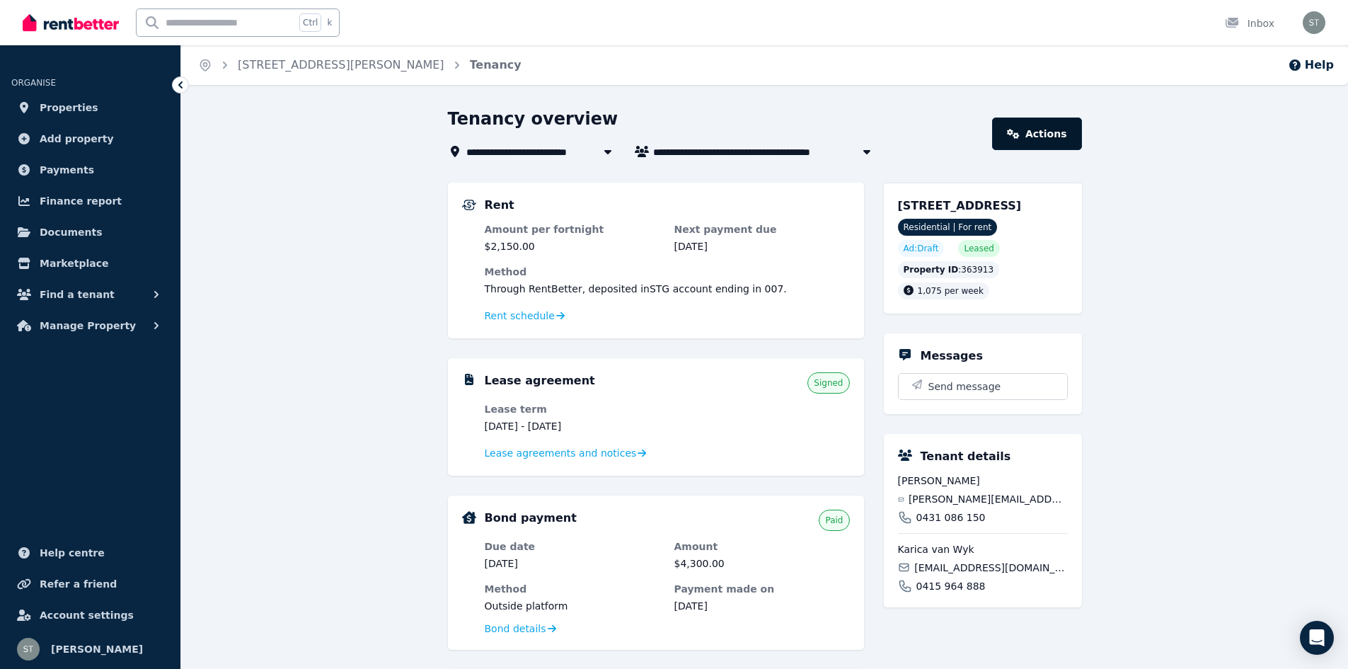
click at [1058, 144] on link "Actions" at bounding box center [1036, 133] width 89 height 33
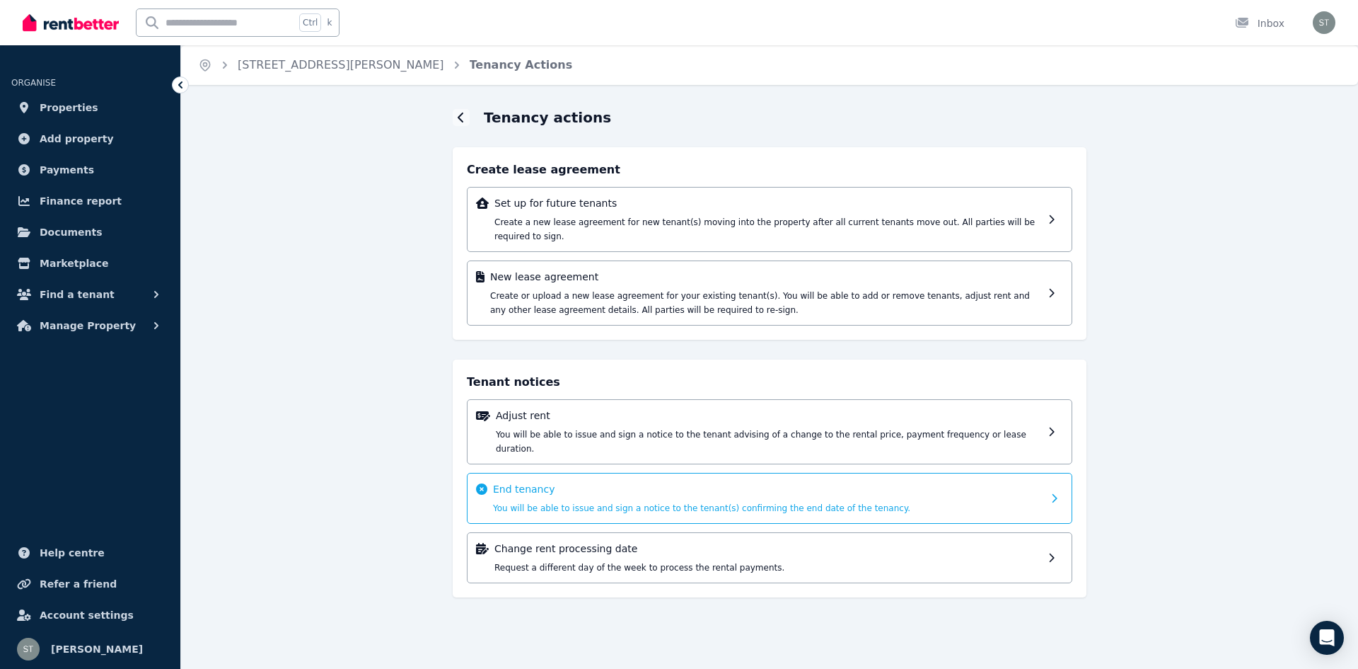
click at [513, 482] on p "End tenancy" at bounding box center [768, 489] width 550 height 14
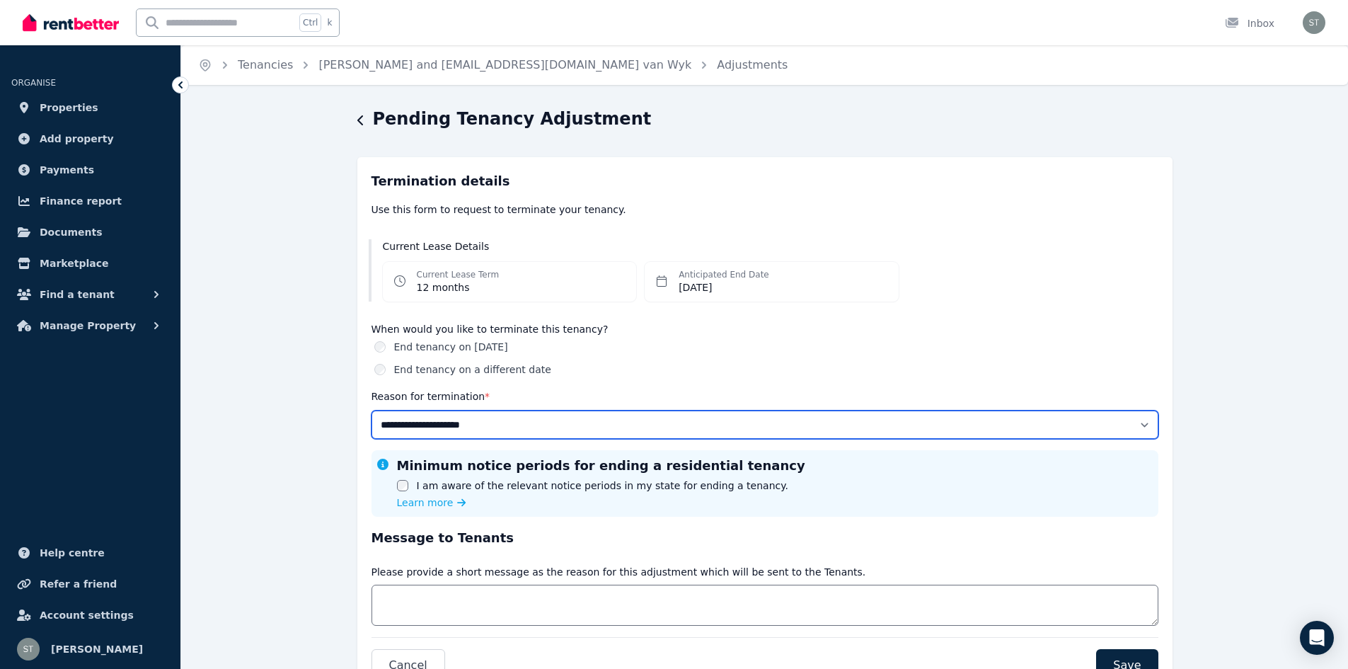
click at [468, 437] on select "**********" at bounding box center [764, 424] width 787 height 28
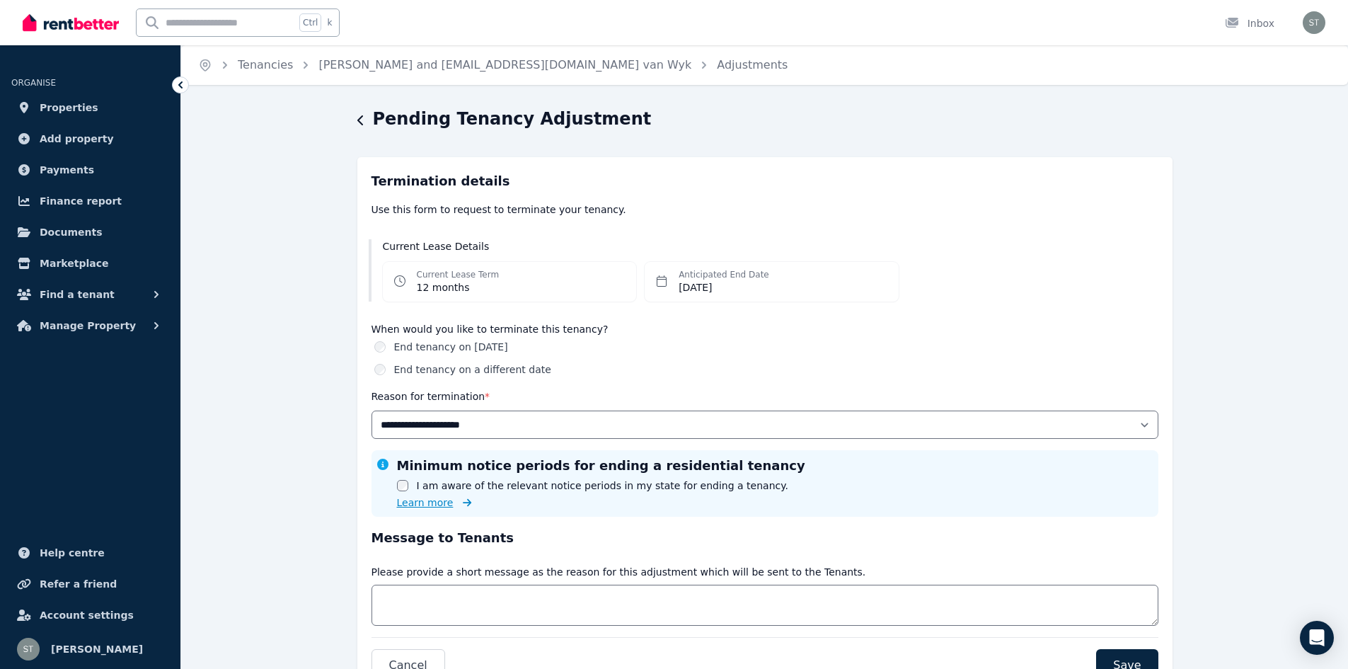
click at [429, 502] on span "Learn more" at bounding box center [425, 502] width 57 height 14
click at [717, 60] on link "Adjustments" at bounding box center [752, 64] width 71 height 13
click at [204, 69] on icon "Breadcrumb" at bounding box center [205, 65] width 14 height 14
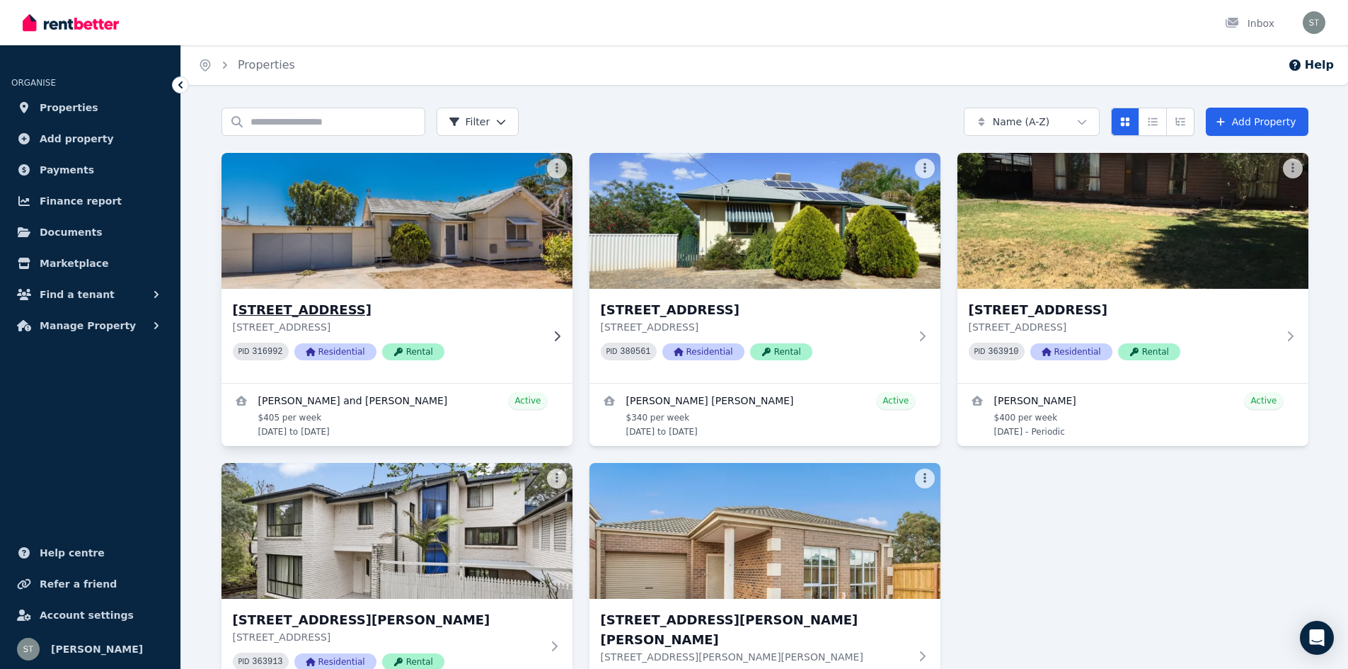
scroll to position [152, 0]
